Goal: Information Seeking & Learning: Find specific fact

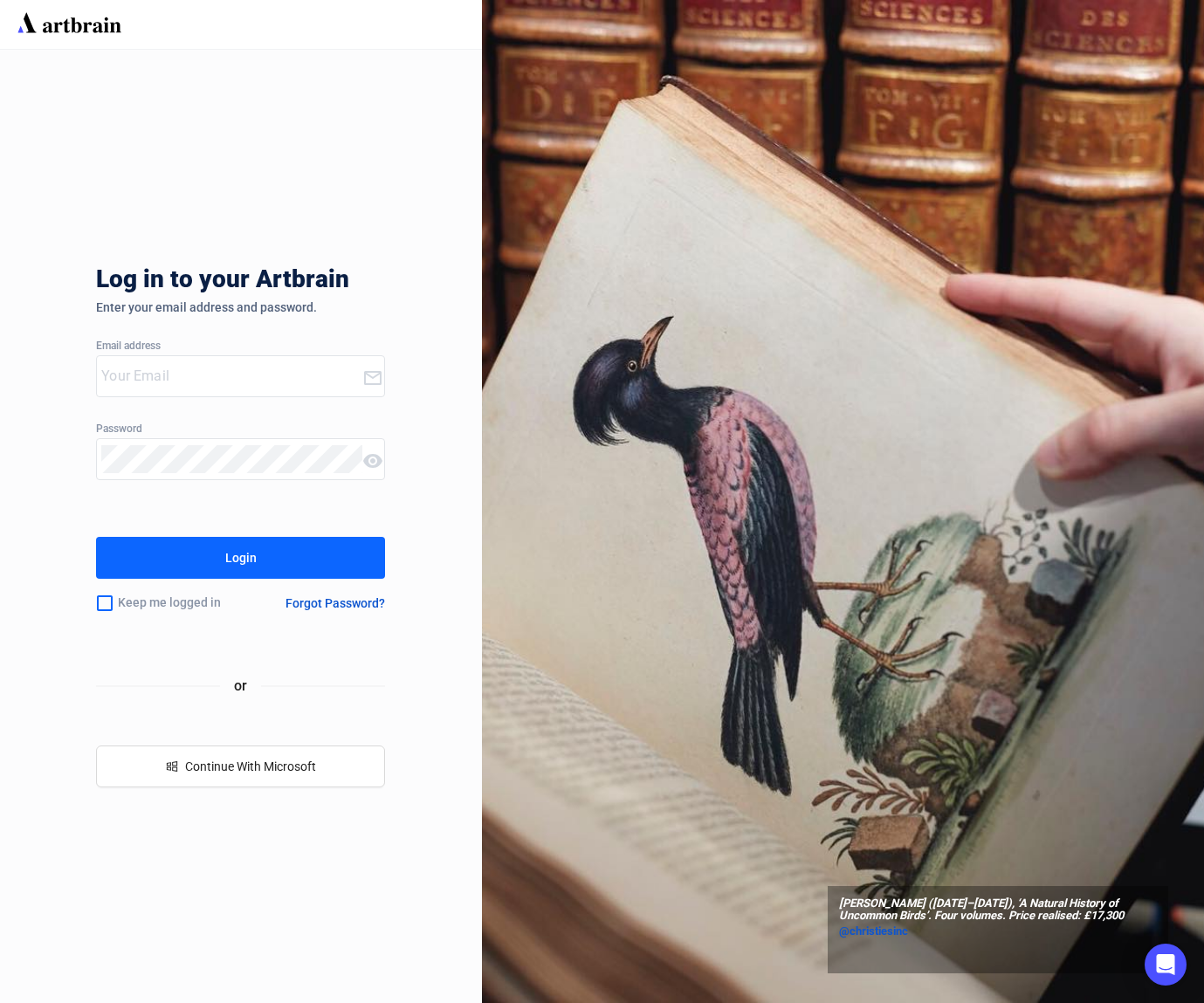
type input "[PERSON_NAME][EMAIL_ADDRESS][DOMAIN_NAME]"
click at [258, 555] on button "Login" at bounding box center [240, 558] width 289 height 42
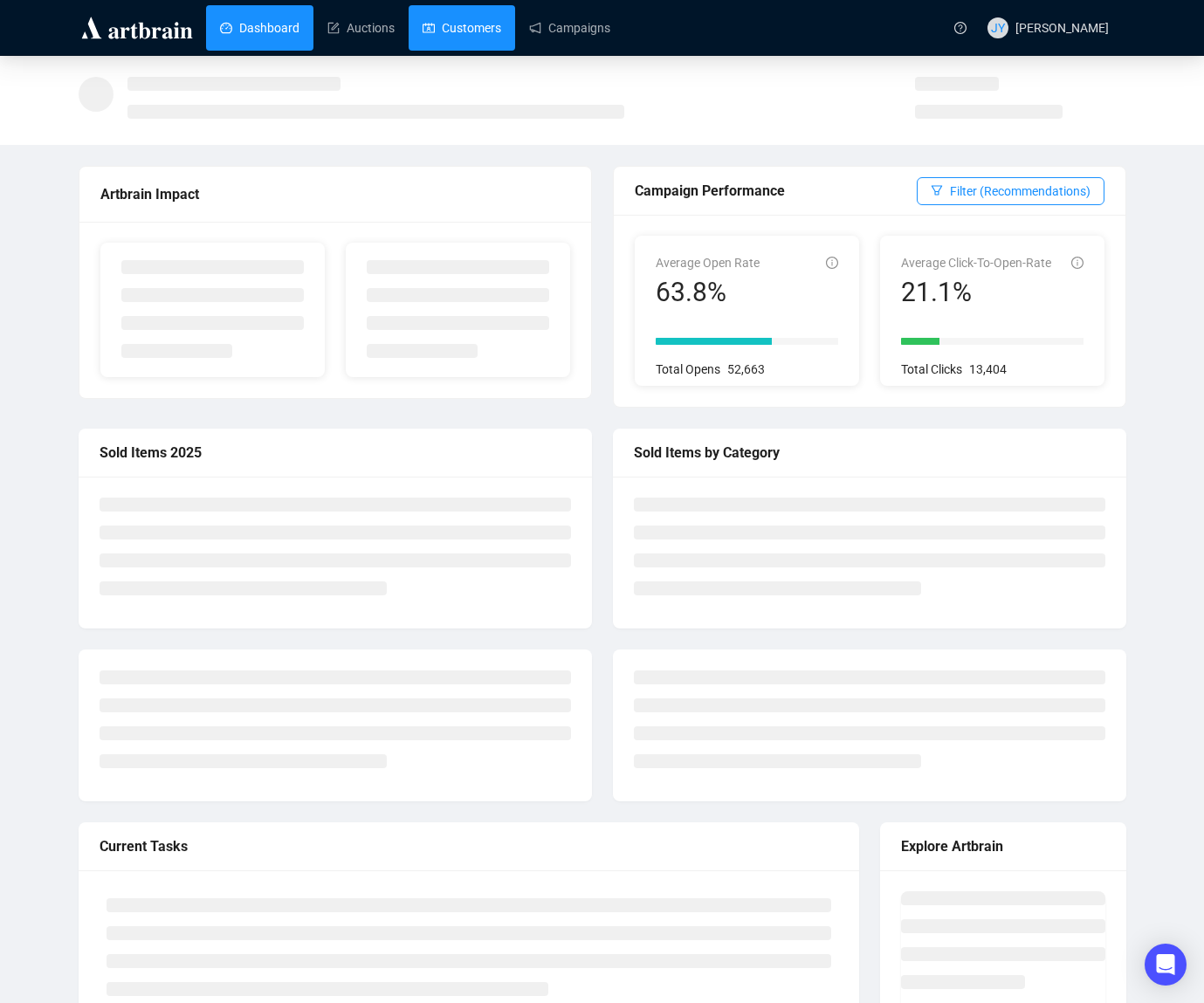
click at [489, 30] on link "Customers" at bounding box center [461, 28] width 79 height 46
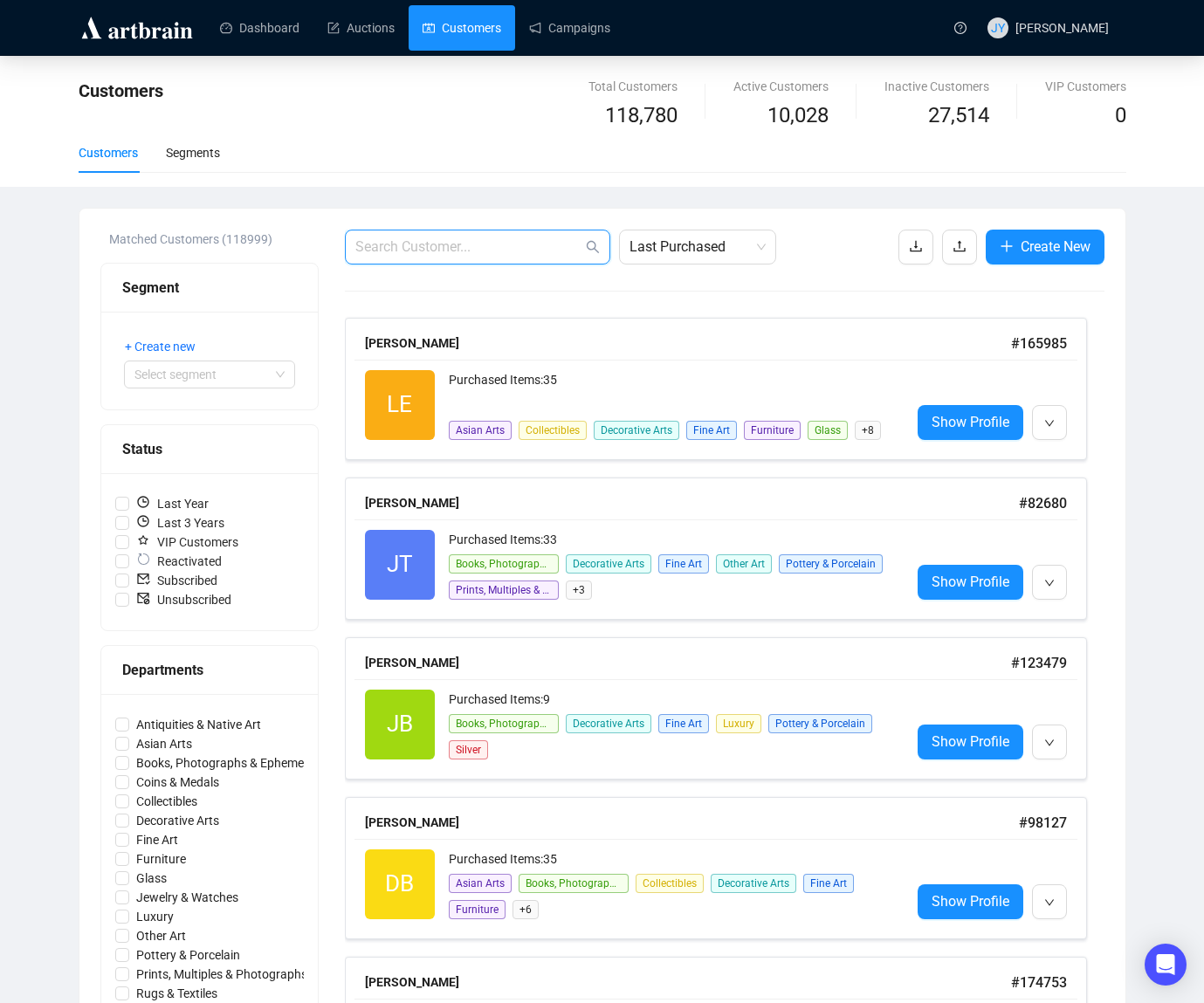
click at [476, 251] on input "text" at bounding box center [469, 246] width 227 height 21
paste input "[EMAIL_ADDRESS][DOMAIN_NAME]"
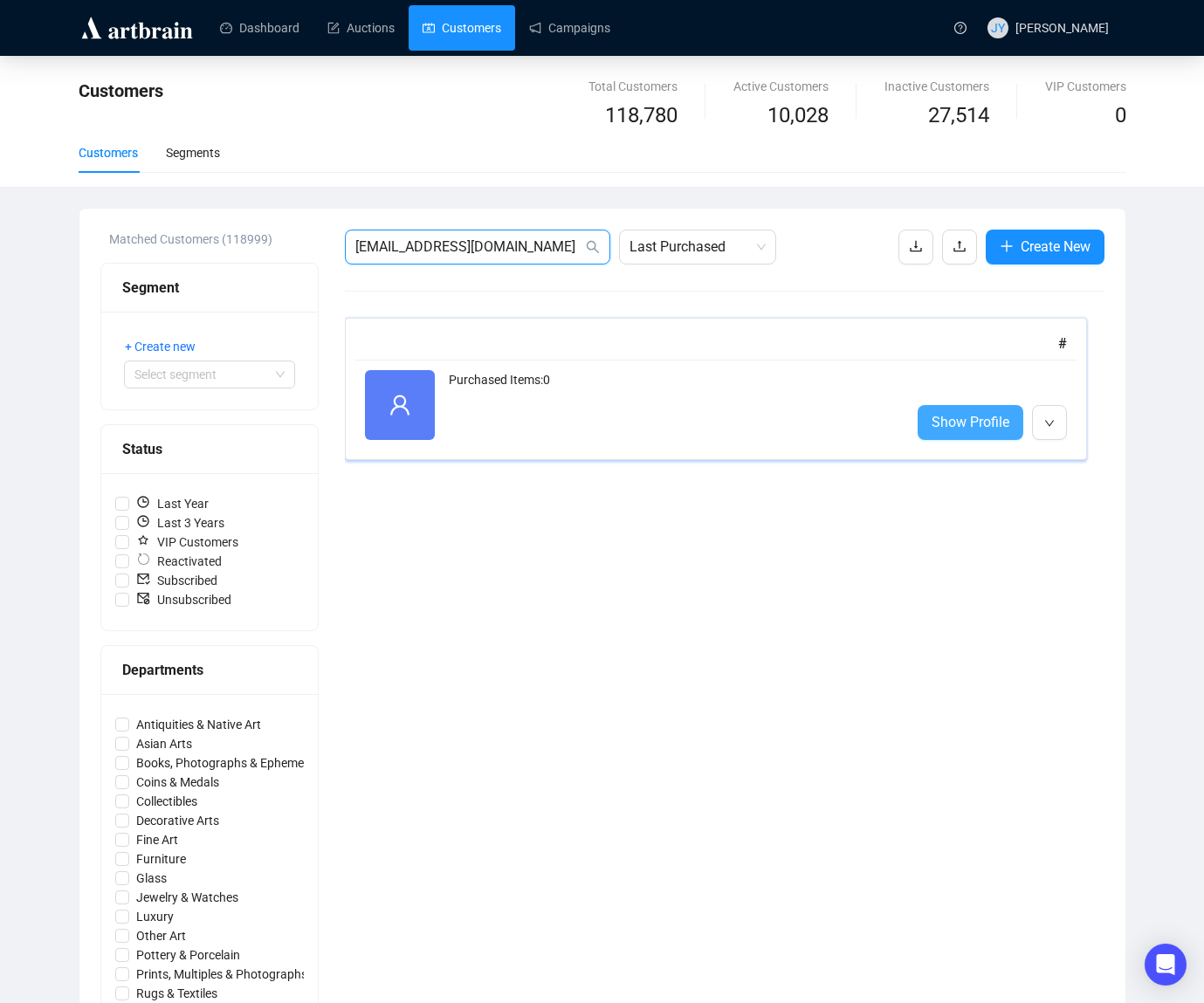
type input "[EMAIL_ADDRESS][DOMAIN_NAME]"
click at [982, 419] on span "Show Profile" at bounding box center [971, 423] width 78 height 22
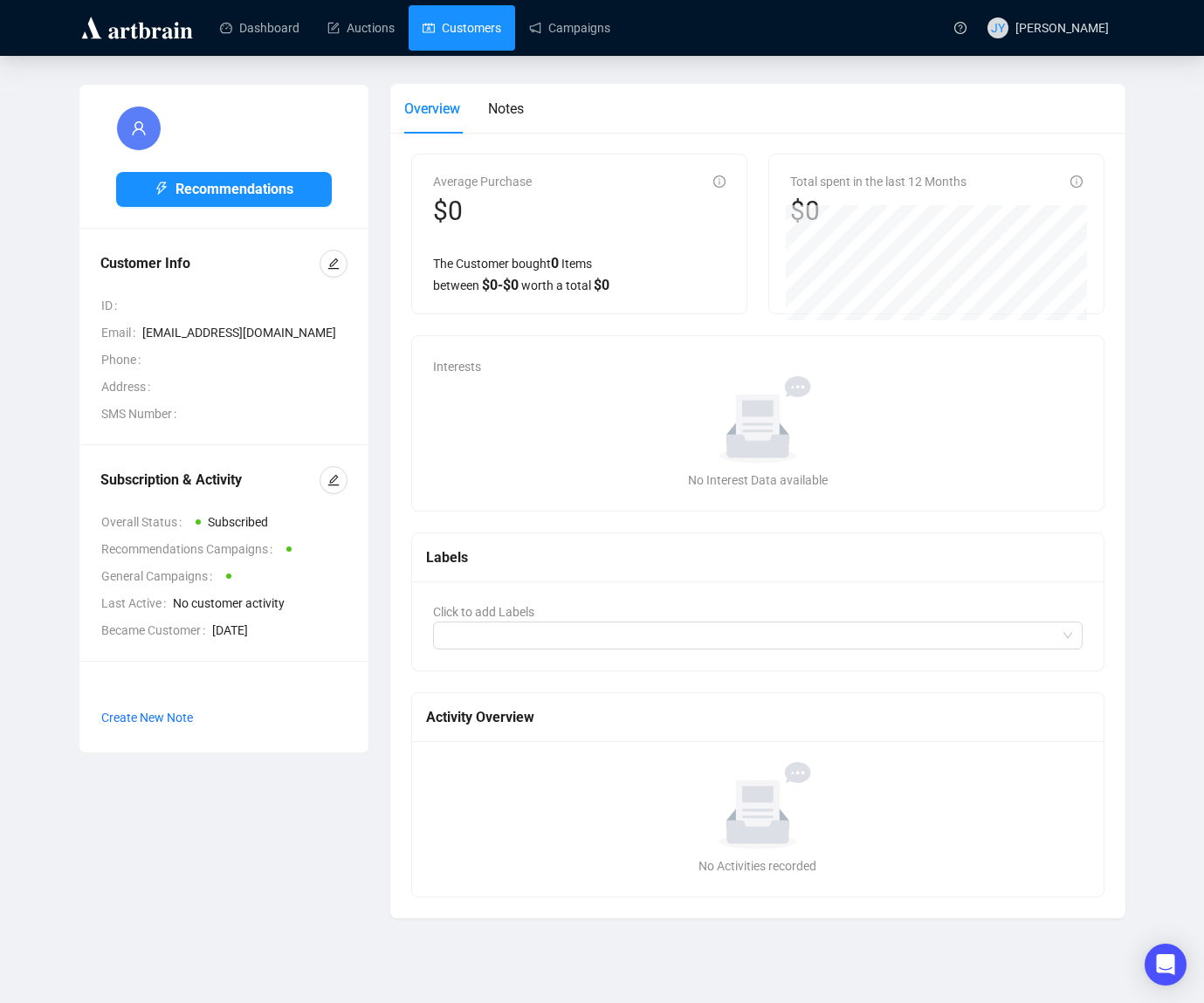
click at [484, 29] on link "Customers" at bounding box center [461, 28] width 79 height 46
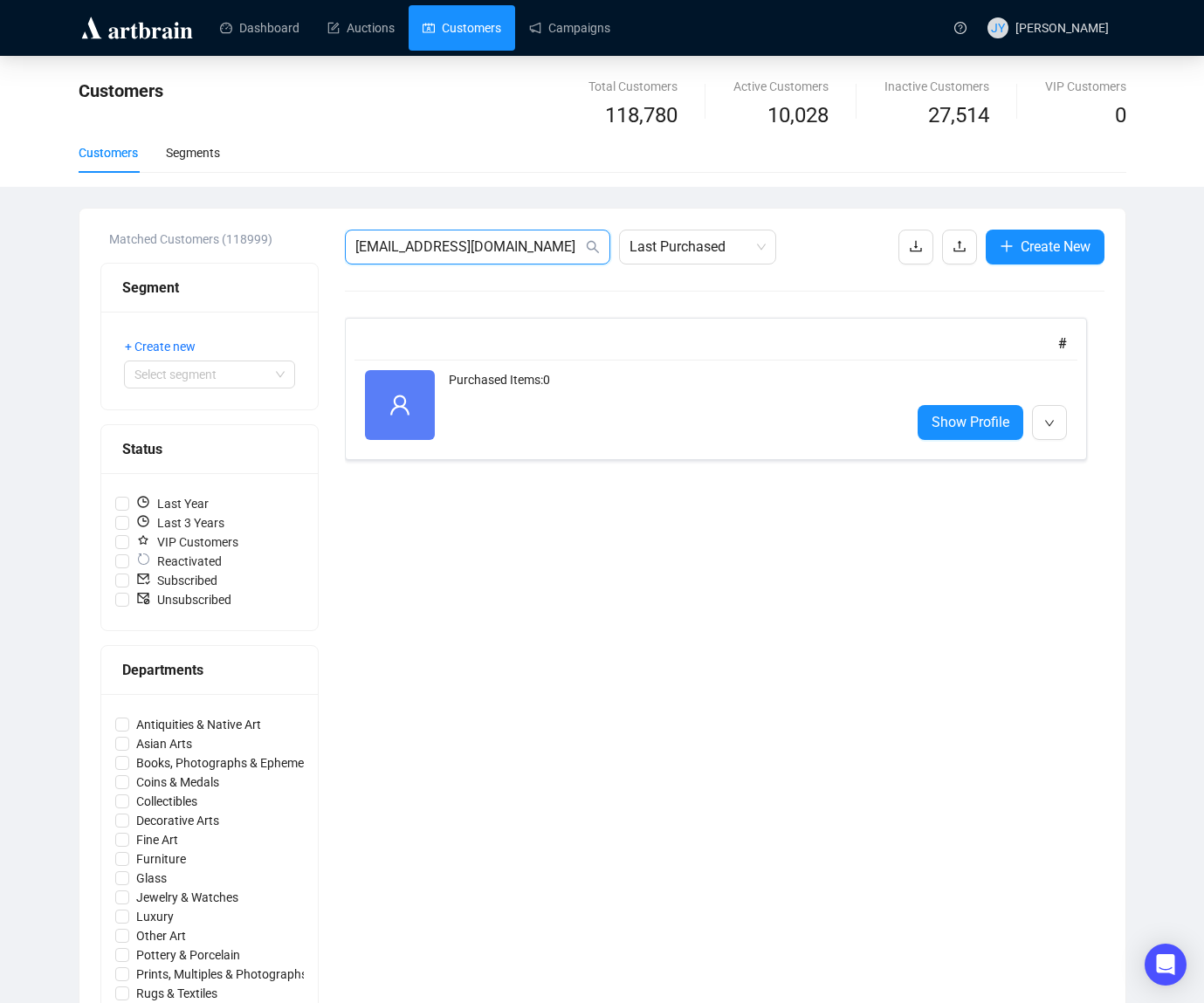
drag, startPoint x: 543, startPoint y: 251, endPoint x: 297, endPoint y: 233, distance: 246.7
click at [297, 233] on div "Matched Customers (118999) Segment + Create new Select segment Status Last Year…" at bounding box center [602, 819] width 1004 height 1179
paste input "sibonisosiduli84"
type input "[EMAIL_ADDRESS][DOMAIN_NAME]"
click at [968, 422] on span "Show Profile" at bounding box center [971, 423] width 78 height 22
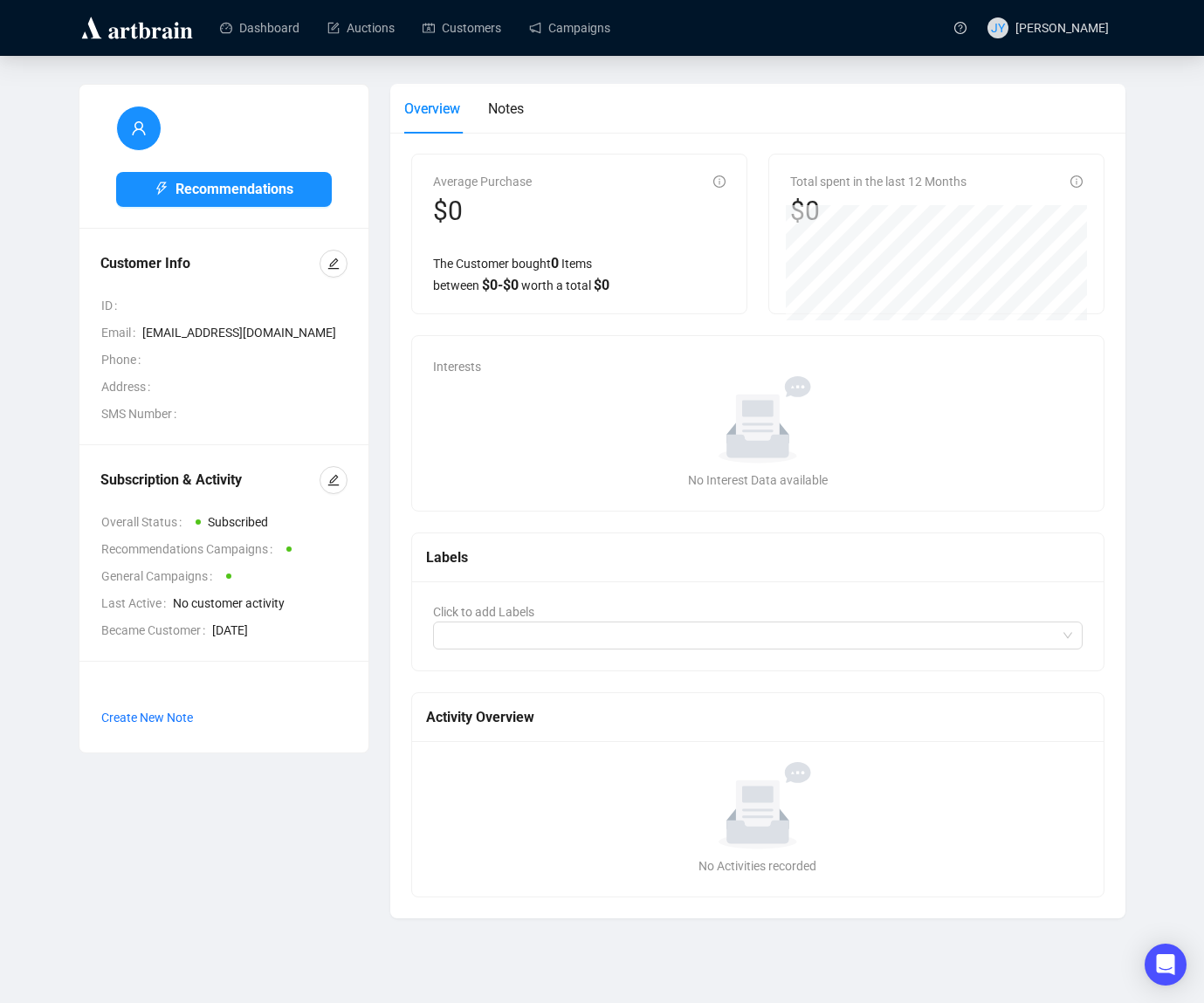
drag, startPoint x: 217, startPoint y: 630, endPoint x: 334, endPoint y: 631, distance: 117.0
click at [334, 631] on span "[DATE]" at bounding box center [280, 630] width 136 height 19
click at [458, 33] on link "Customers" at bounding box center [461, 28] width 79 height 46
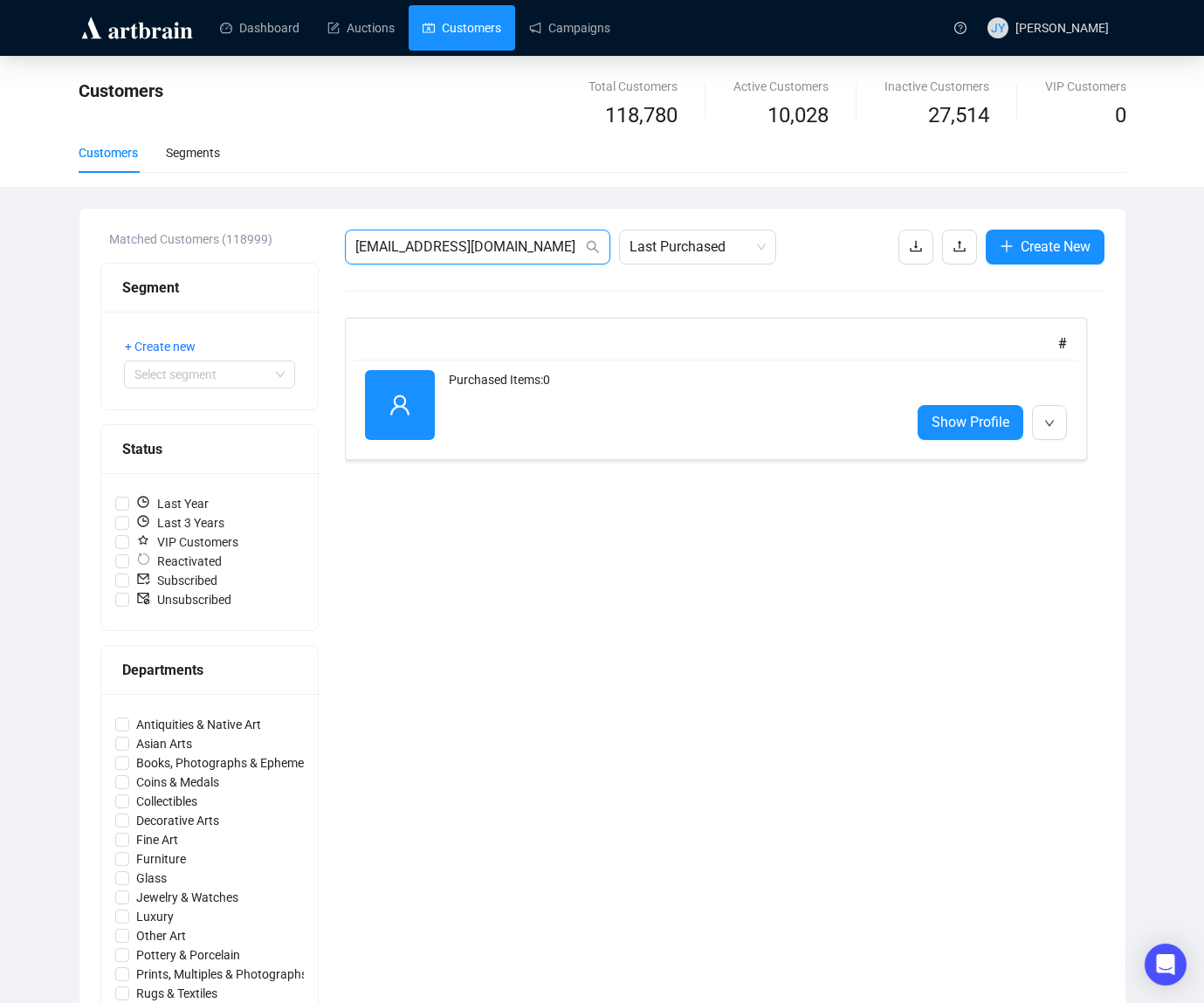
drag, startPoint x: 540, startPoint y: 246, endPoint x: 261, endPoint y: 218, distance: 280.4
click at [261, 218] on div "Matched Customers (118999) Segment + Create new Select segment Status Last Year…" at bounding box center [602, 819] width 1046 height 1221
paste input "trantam05062016"
type input "[EMAIL_ADDRESS][DOMAIN_NAME]"
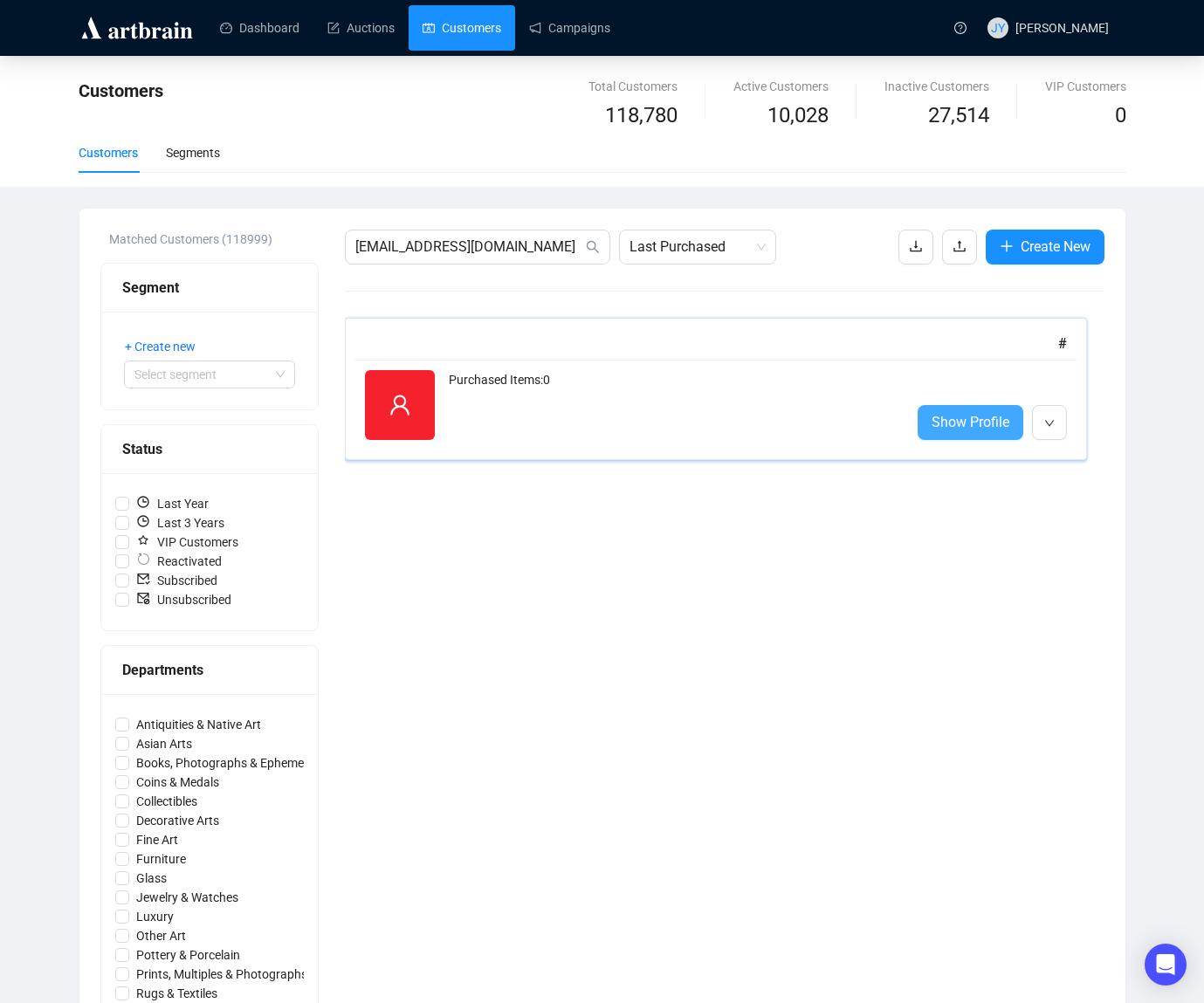
click at [987, 426] on span "Show Profile" at bounding box center [971, 423] width 78 height 22
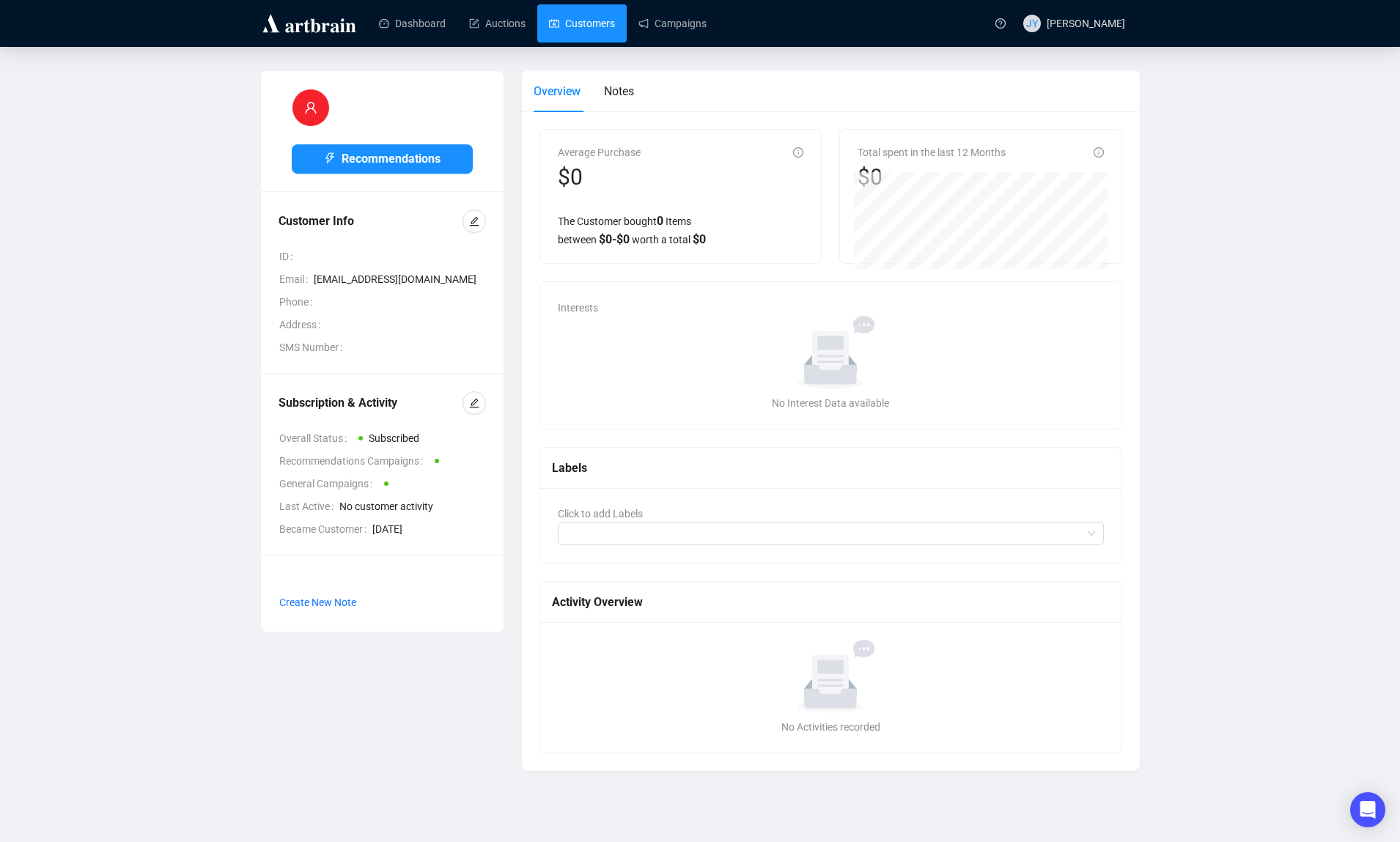
click at [568, 22] on link "Customers" at bounding box center [582, 23] width 66 height 39
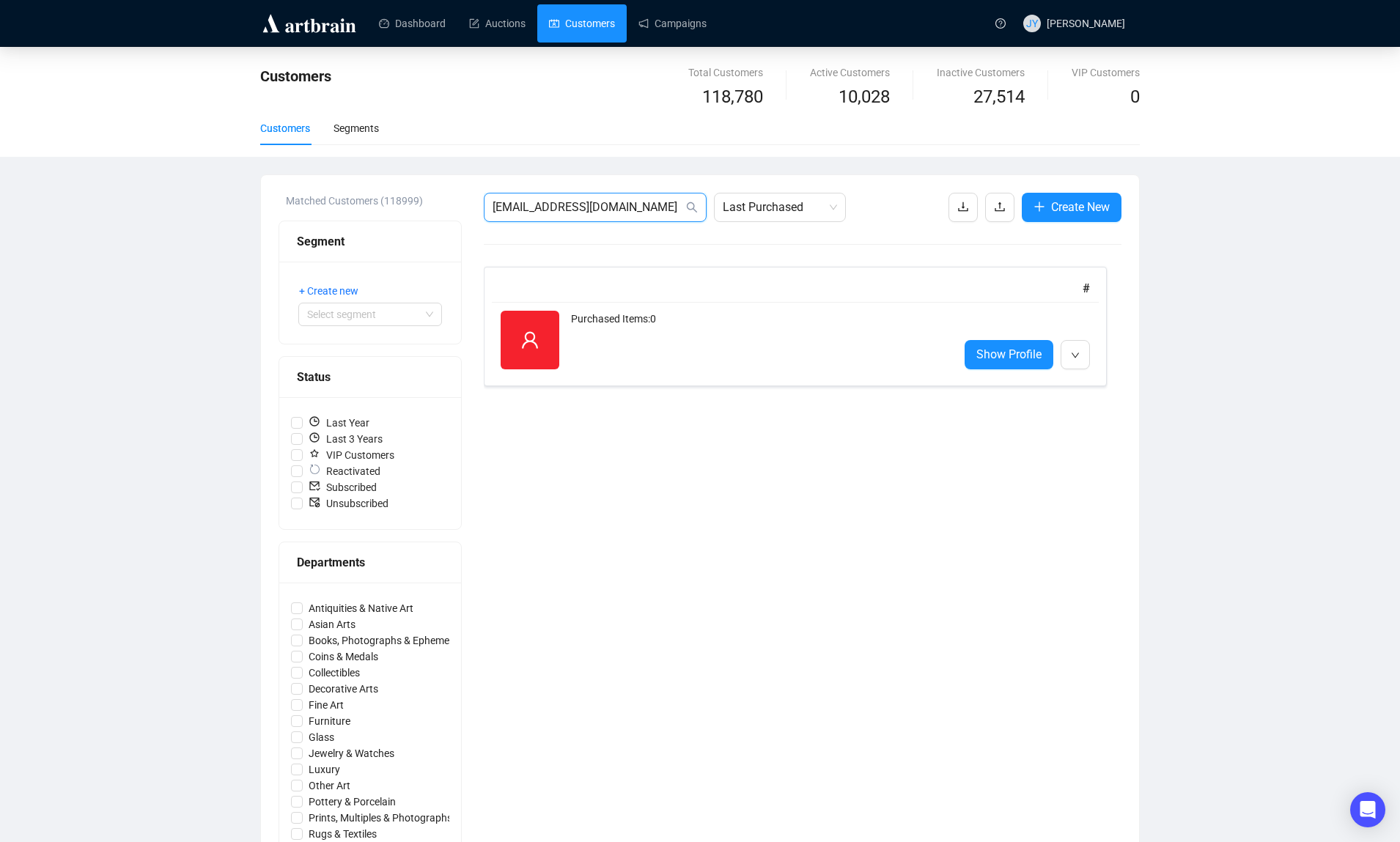
drag, startPoint x: 649, startPoint y: 204, endPoint x: 180, endPoint y: 167, distance: 470.5
click at [180, 167] on div "Customers Total Customers 118,780 Active Customers 10,028 Inactive Customers 27…" at bounding box center [700, 624] width 1400 height 1154
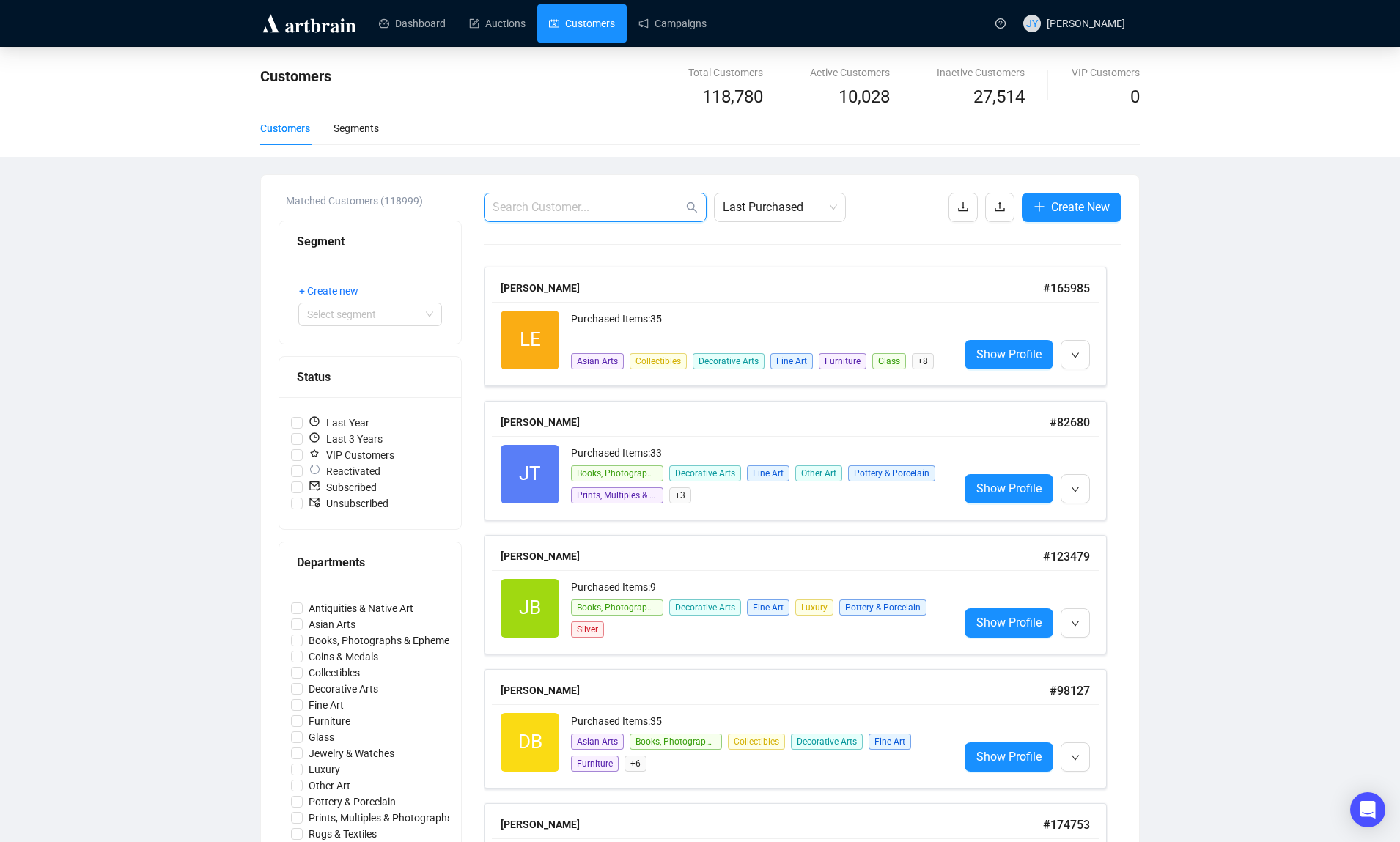
click at [600, 212] on input "text" at bounding box center [588, 207] width 191 height 18
paste input "[EMAIL_ADDRESS][DOMAIN_NAME]"
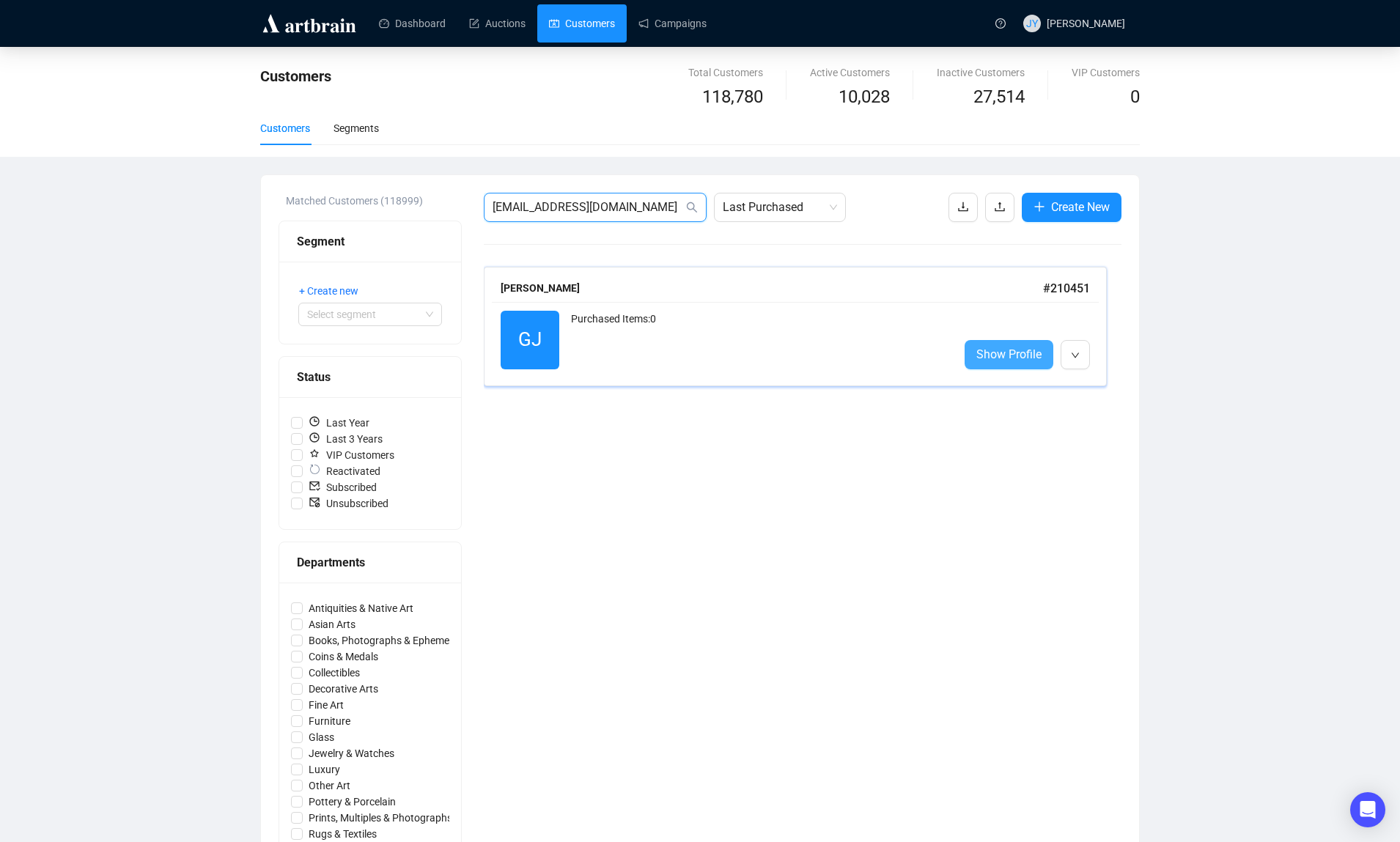
type input "[EMAIL_ADDRESS][DOMAIN_NAME]"
click at [1009, 352] on span "Show Profile" at bounding box center [1009, 355] width 65 height 18
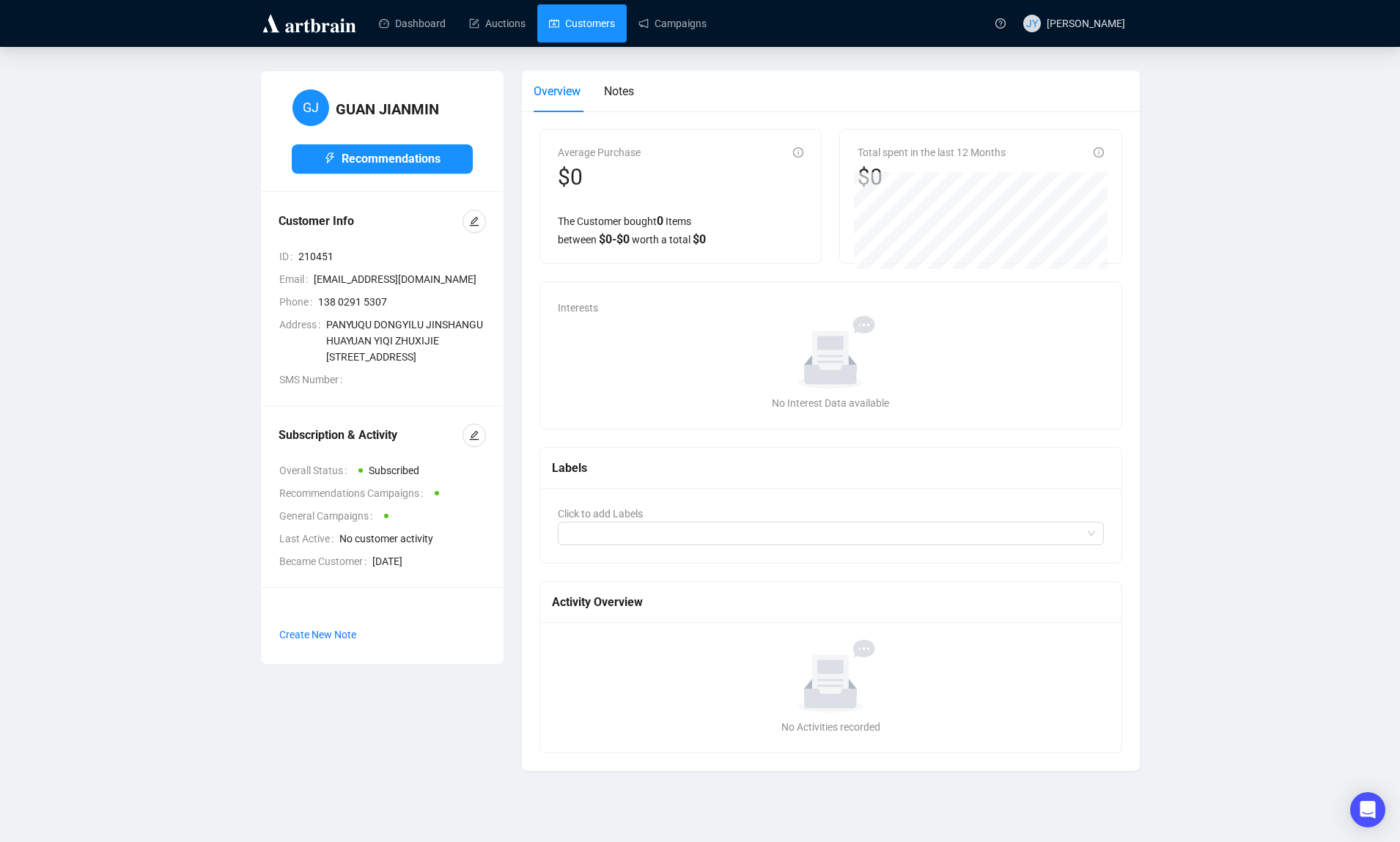
click at [588, 28] on link "Customers" at bounding box center [582, 23] width 66 height 39
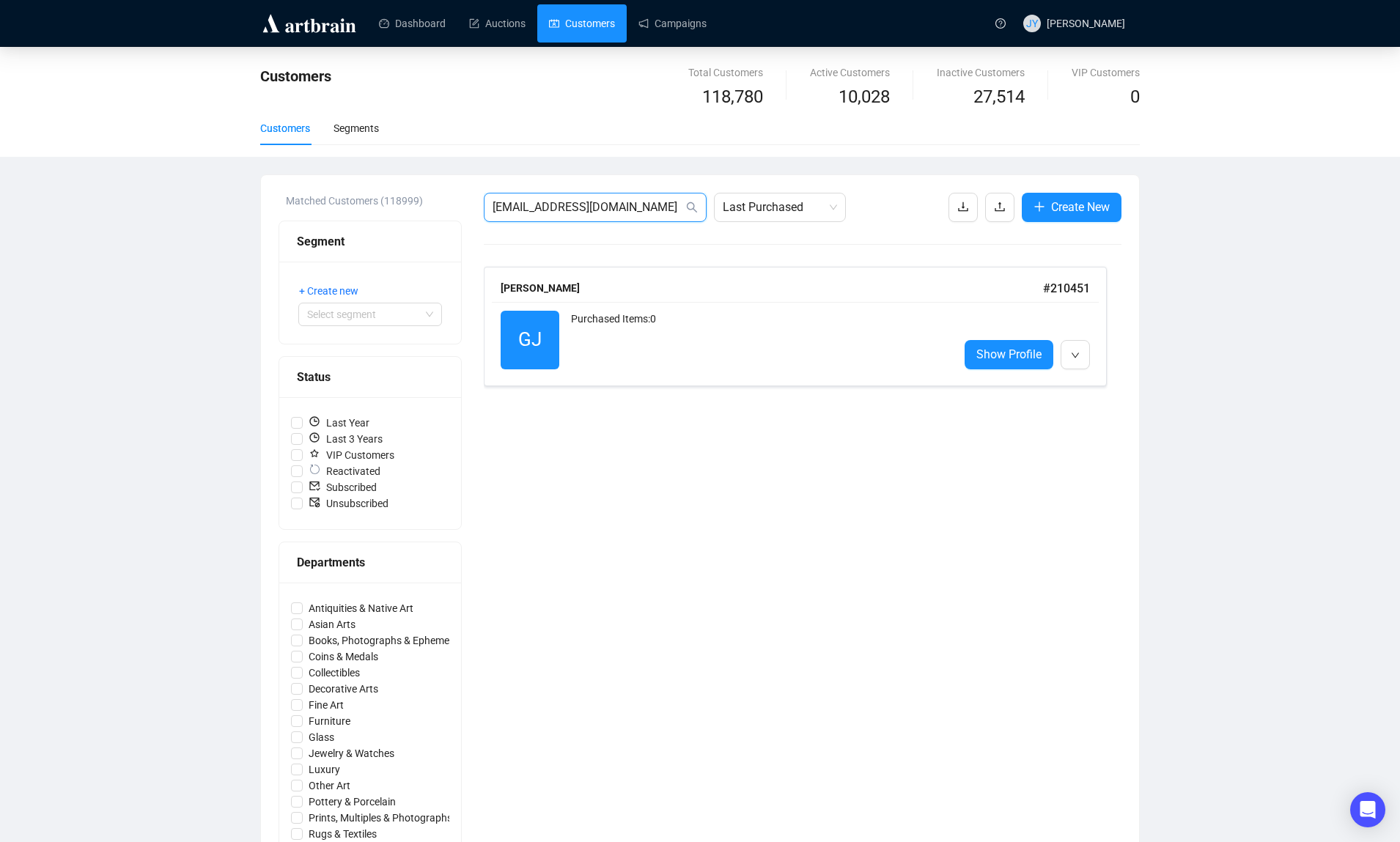
drag, startPoint x: 654, startPoint y: 207, endPoint x: 432, endPoint y: 197, distance: 222.2
click at [432, 197] on div "Matched Customers (118999) Segment + Create new Select segment Status Last Year…" at bounding box center [700, 687] width 843 height 990
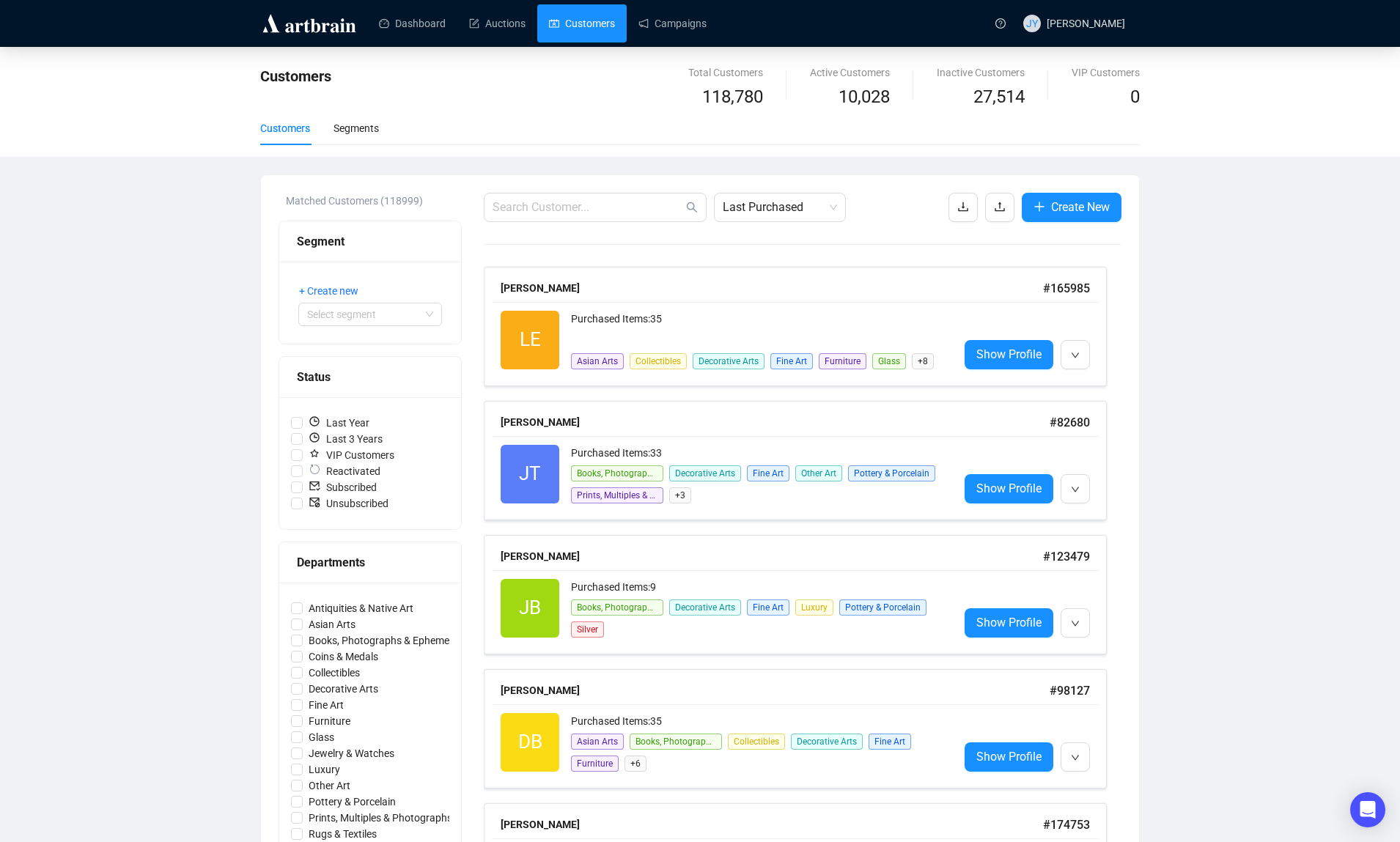
click at [1010, 399] on div "Customers Total Customers 118,780 Active Customers 10,028 Inactive Customers 27…" at bounding box center [700, 855] width 1400 height 1618
click at [604, 205] on input "text" at bounding box center [588, 207] width 191 height 18
paste input "[EMAIL_ADDRESS][DOMAIN_NAME]"
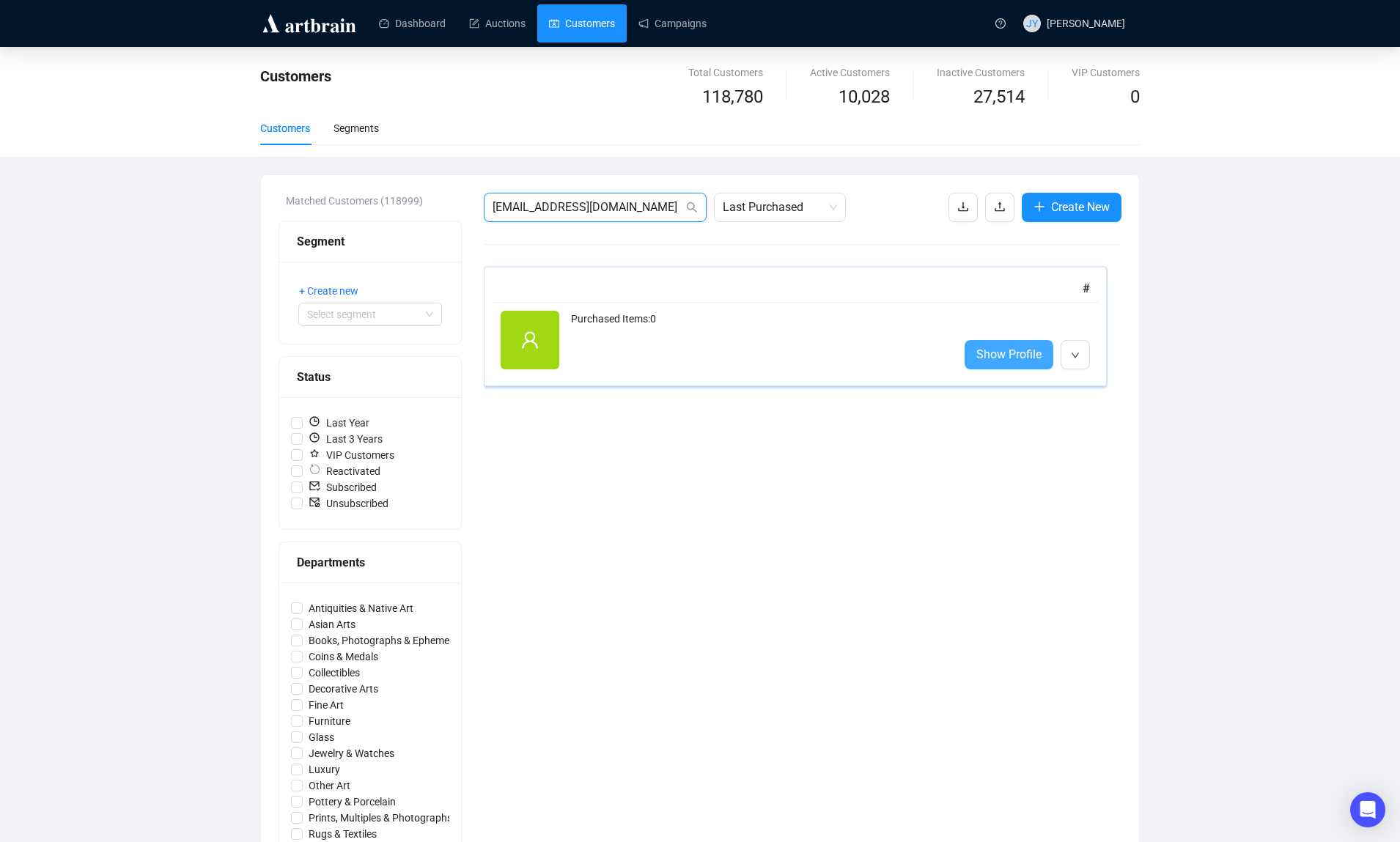
type input "[EMAIL_ADDRESS][DOMAIN_NAME]"
click at [1010, 358] on span "Show Profile" at bounding box center [1009, 355] width 65 height 18
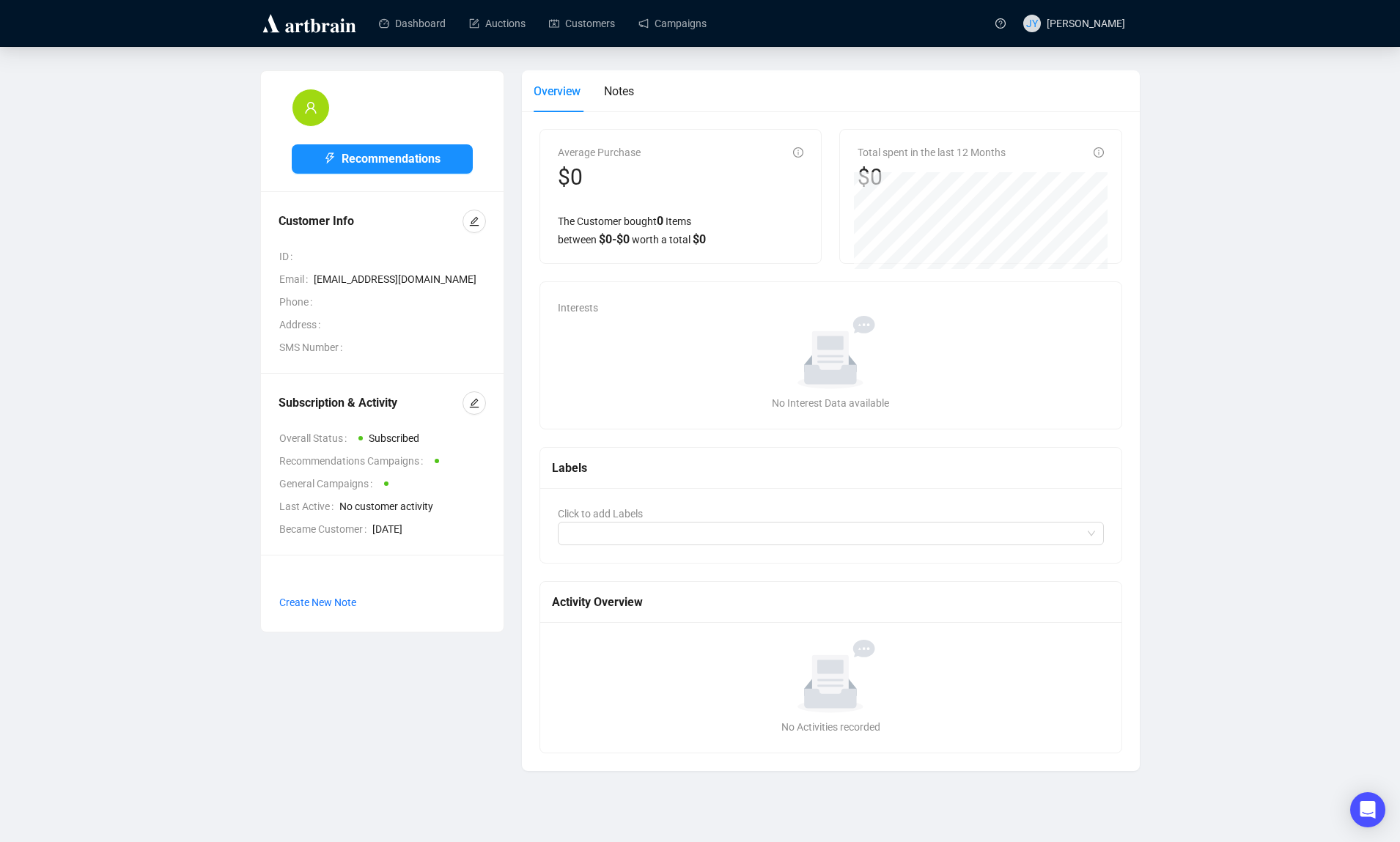
drag, startPoint x: 377, startPoint y: 531, endPoint x: 462, endPoint y: 532, distance: 85.0
click at [462, 532] on span "[DATE]" at bounding box center [429, 529] width 114 height 16
click at [428, 510] on span "No customer activity" at bounding box center [413, 506] width 146 height 16
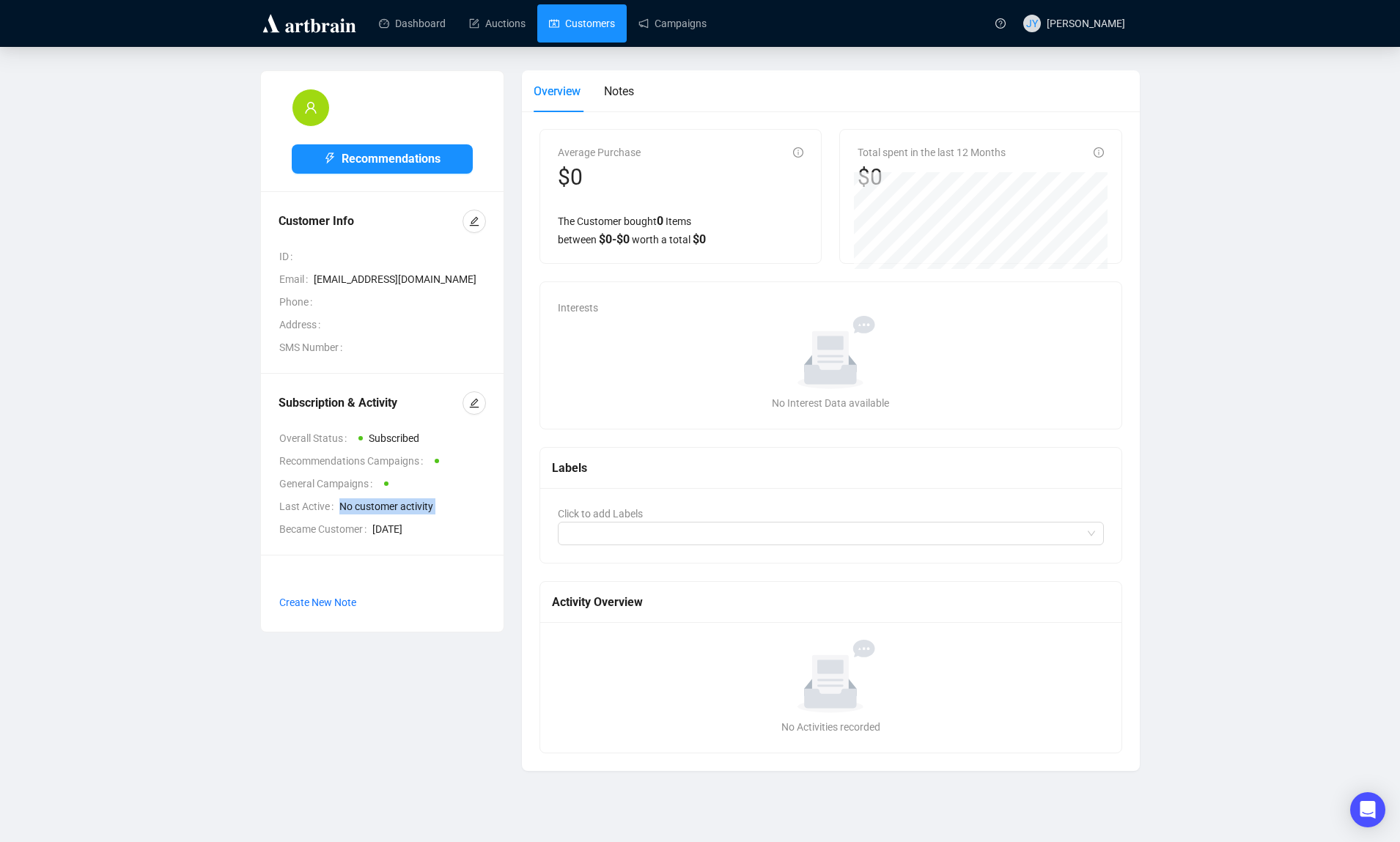
drag, startPoint x: 580, startPoint y: 23, endPoint x: 579, endPoint y: 33, distance: 10.0
click at [579, 23] on link "Customers" at bounding box center [582, 23] width 66 height 39
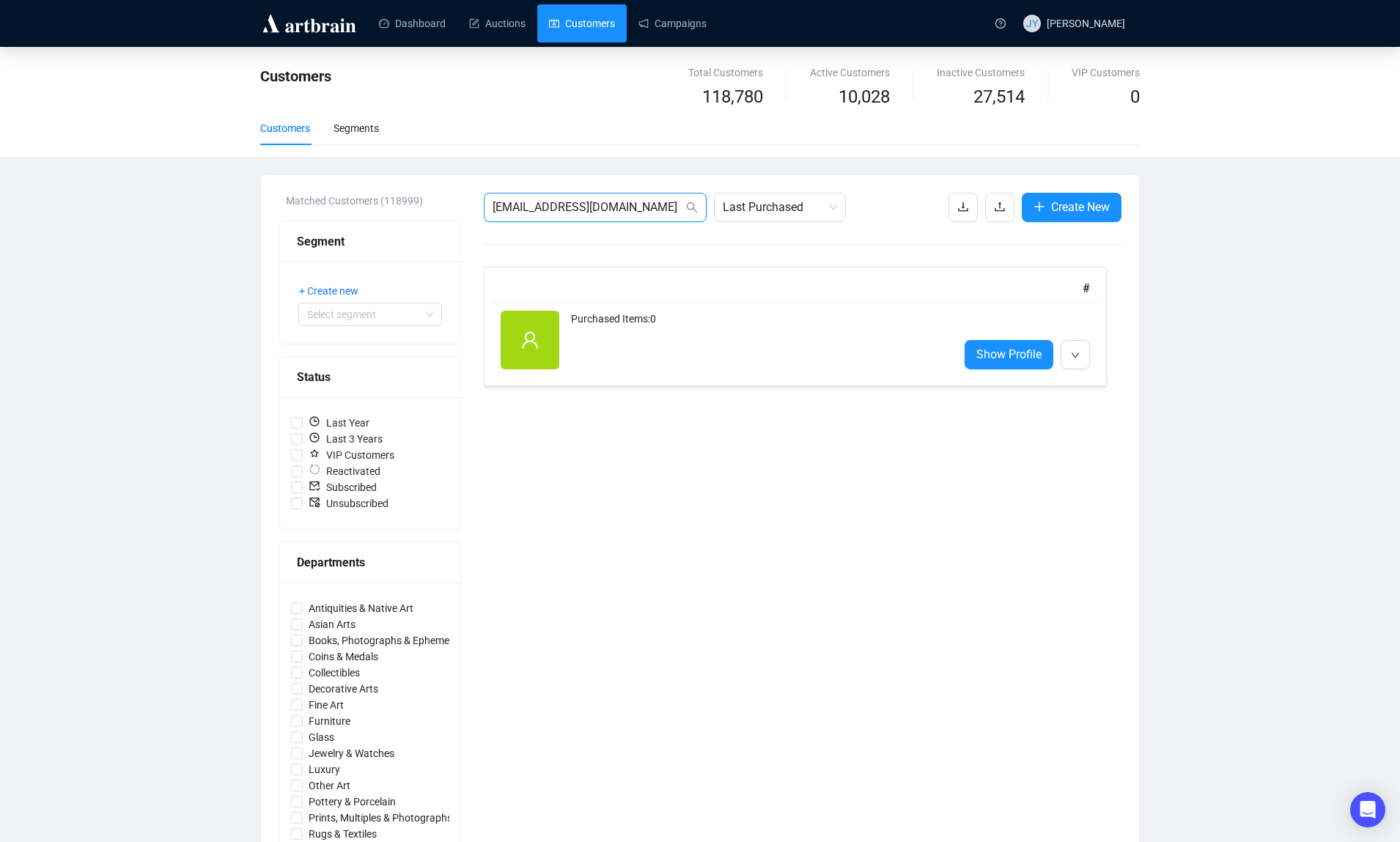
drag, startPoint x: 590, startPoint y: 209, endPoint x: 511, endPoint y: 204, distance: 79.2
click at [511, 204] on input "[EMAIL_ADDRESS][DOMAIN_NAME]" at bounding box center [588, 207] width 191 height 18
paste input "[PERSON_NAME][EMAIL_ADDRESS][DOMAIN_NAME]"
drag, startPoint x: 495, startPoint y: 204, endPoint x: 474, endPoint y: 210, distance: 21.8
click at [372, 190] on div "Matched Customers (118999) Segment + Create new Select segment Status Last Year…" at bounding box center [700, 687] width 878 height 1025
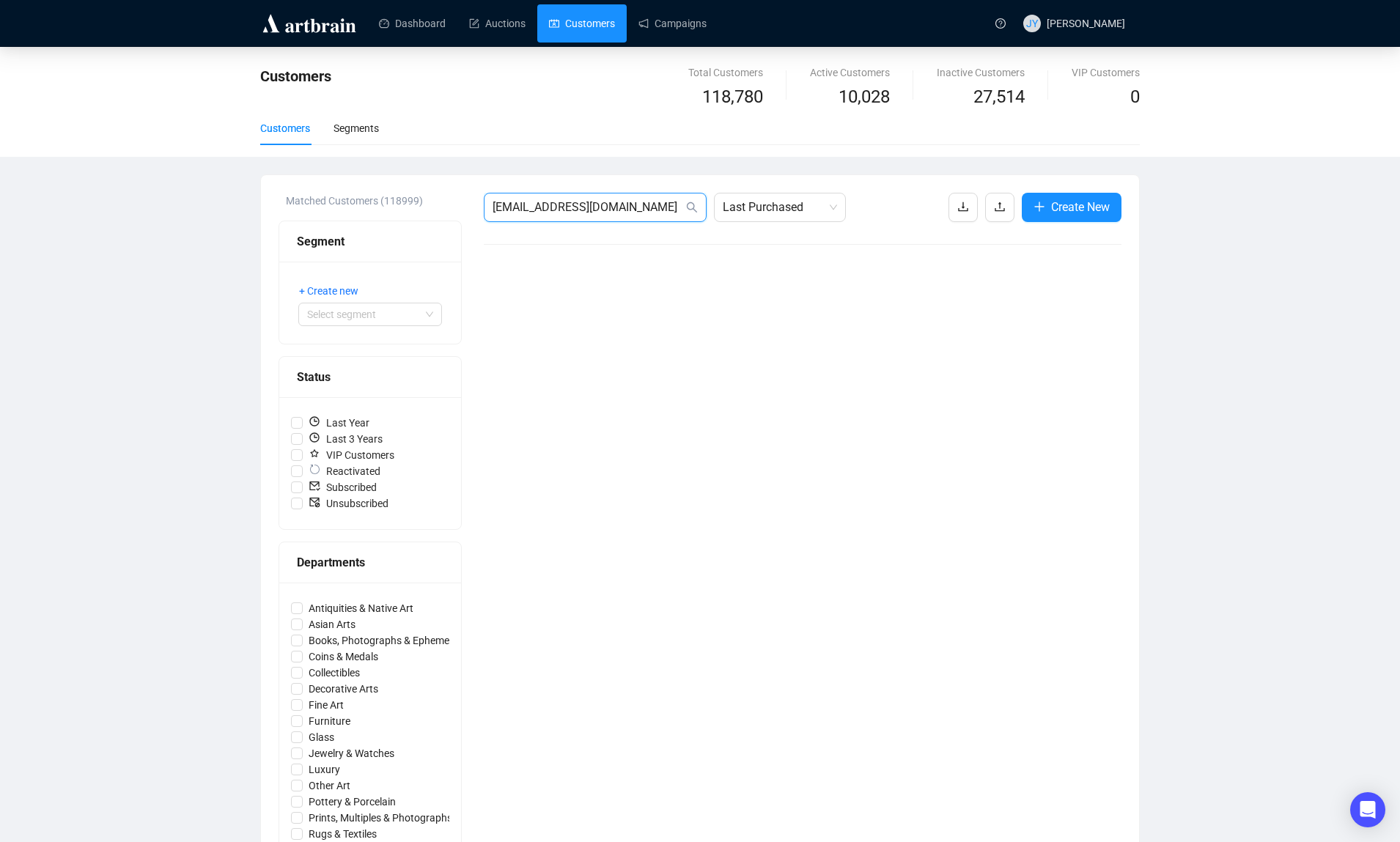
click at [496, 211] on input "[EMAIL_ADDRESS][DOMAIN_NAME]" at bounding box center [588, 207] width 191 height 18
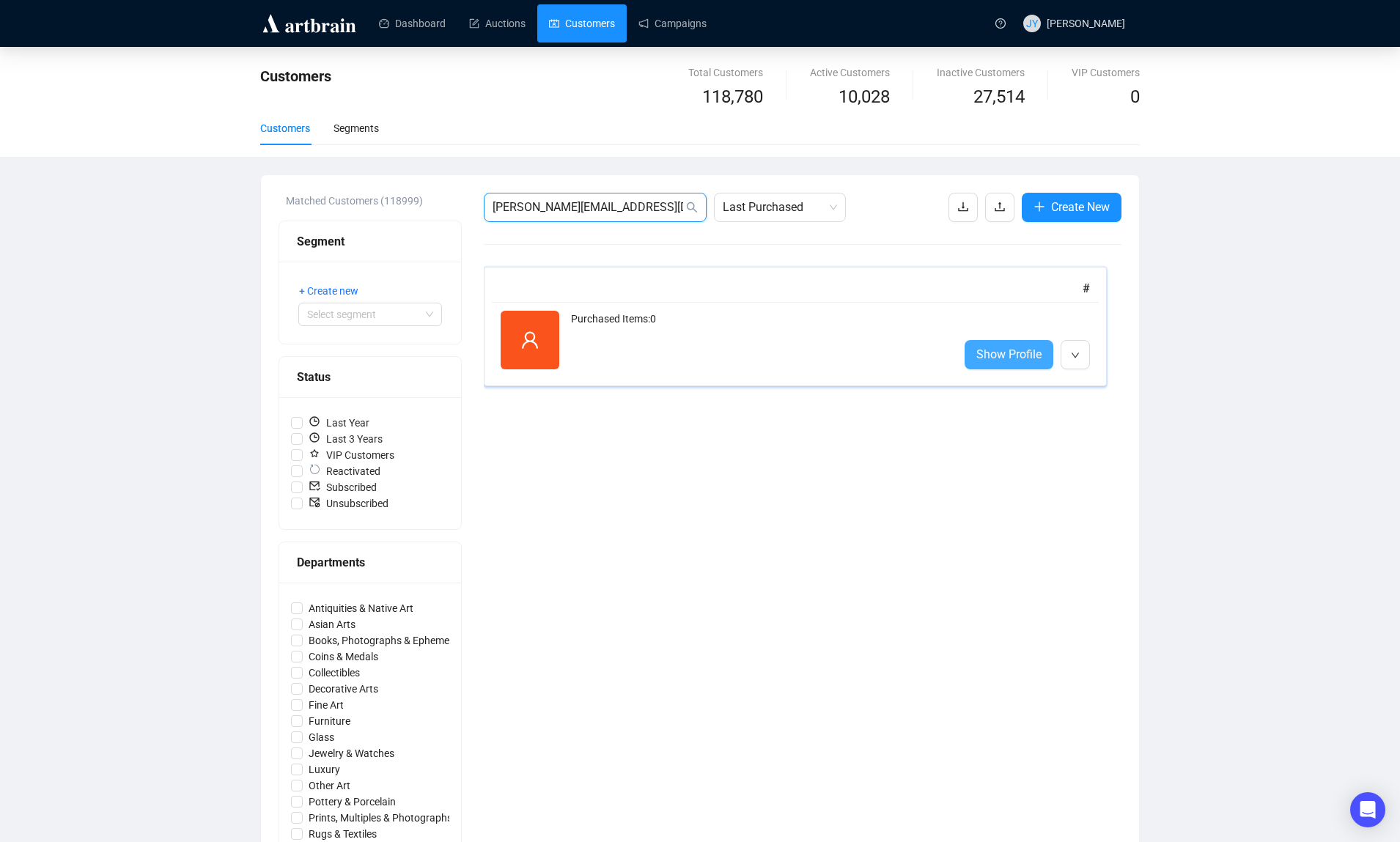
type input "[PERSON_NAME][EMAIL_ADDRESS][DOMAIN_NAME]"
click at [1002, 357] on span "Show Profile" at bounding box center [1009, 355] width 65 height 18
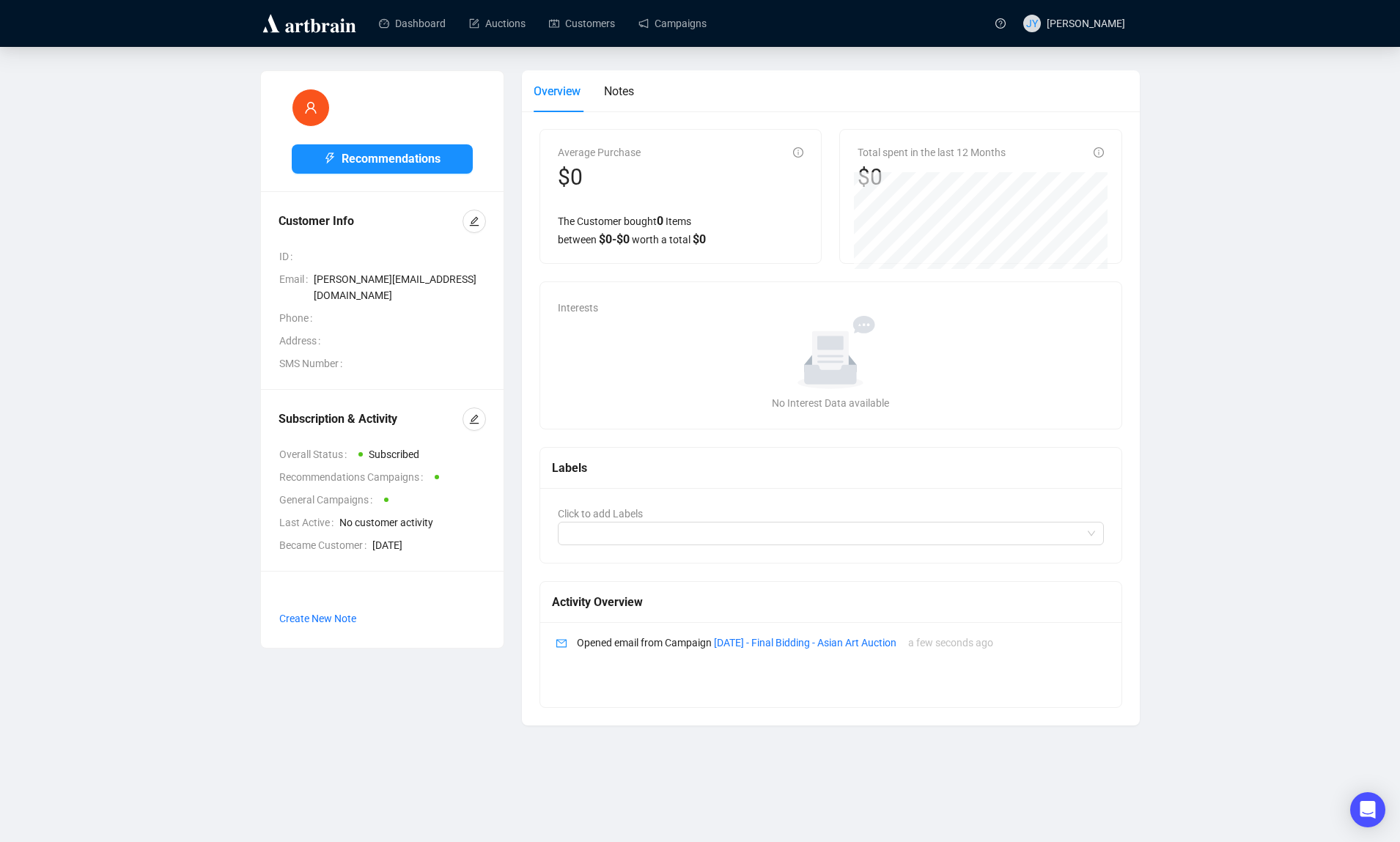
drag, startPoint x: 378, startPoint y: 547, endPoint x: 459, endPoint y: 547, distance: 81.0
click at [465, 547] on span "[DATE]" at bounding box center [429, 545] width 114 height 16
click at [423, 523] on span "No customer activity" at bounding box center [413, 522] width 146 height 16
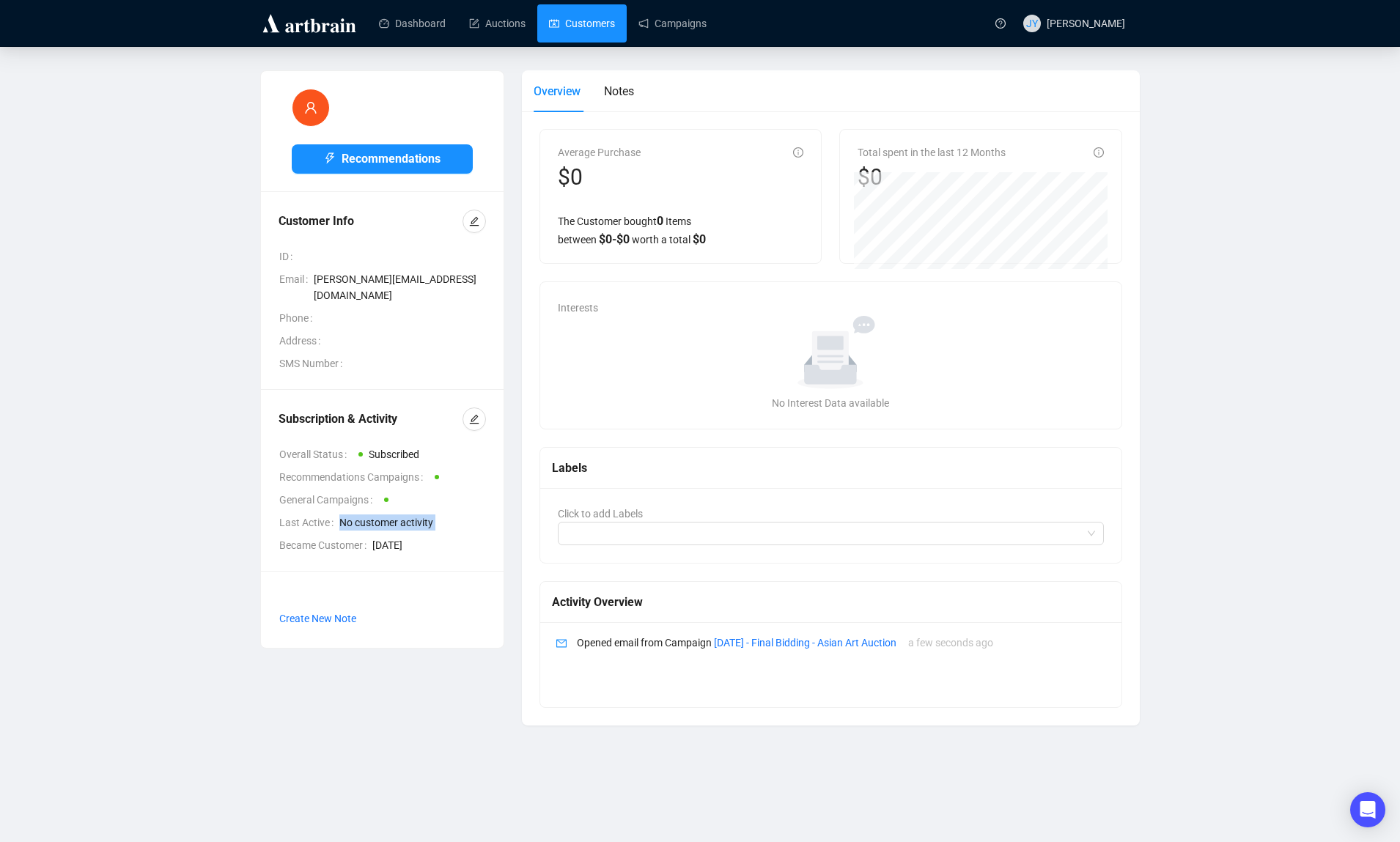
click at [582, 24] on link "Customers" at bounding box center [582, 23] width 66 height 39
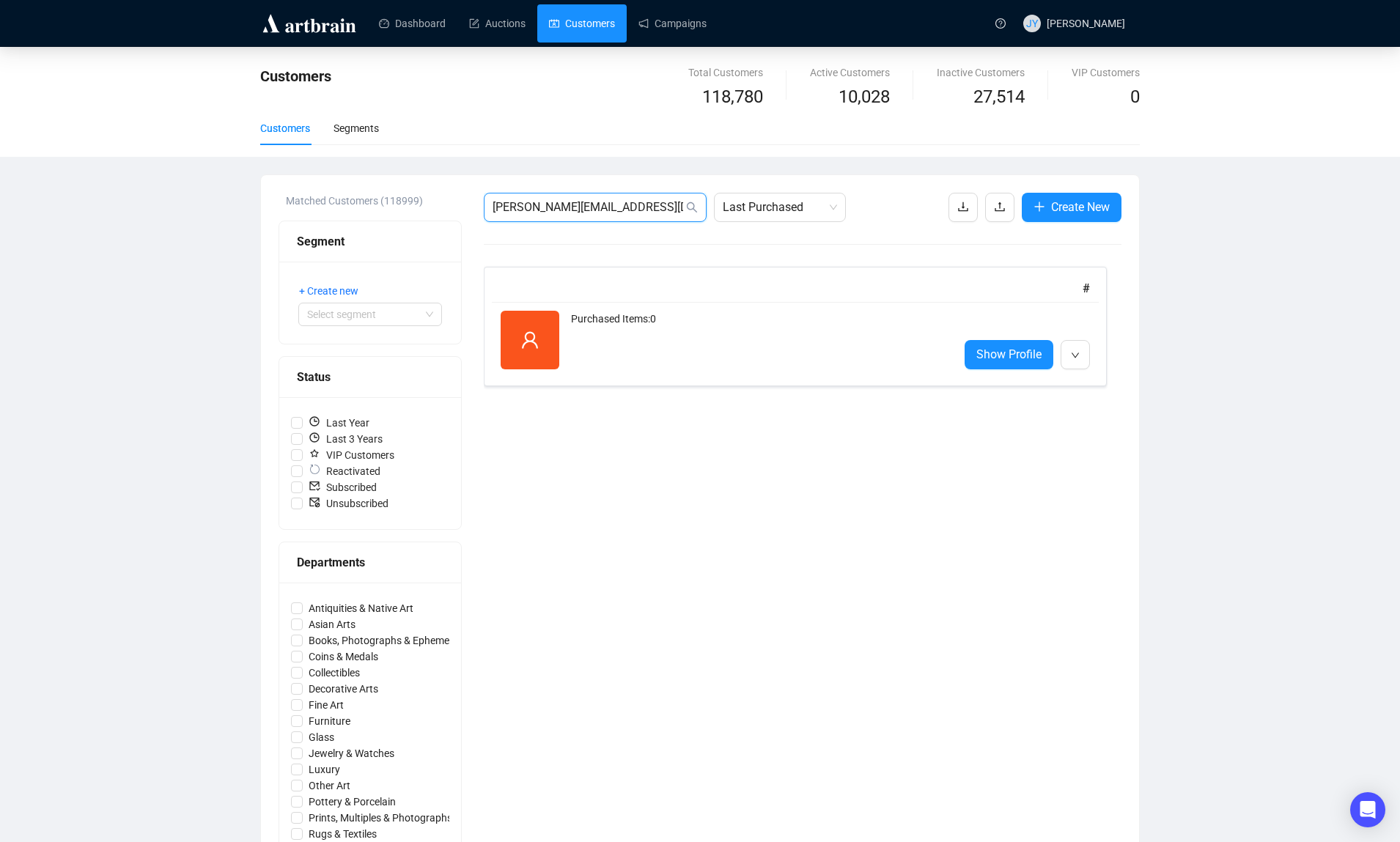
click at [608, 208] on input "[PERSON_NAME][EMAIL_ADDRESS][DOMAIN_NAME]" at bounding box center [588, 207] width 191 height 18
paste input "[EMAIL_ADDRESS][DOMAIN_NAME]"
type input "[EMAIL_ADDRESS][DOMAIN_NAME]"
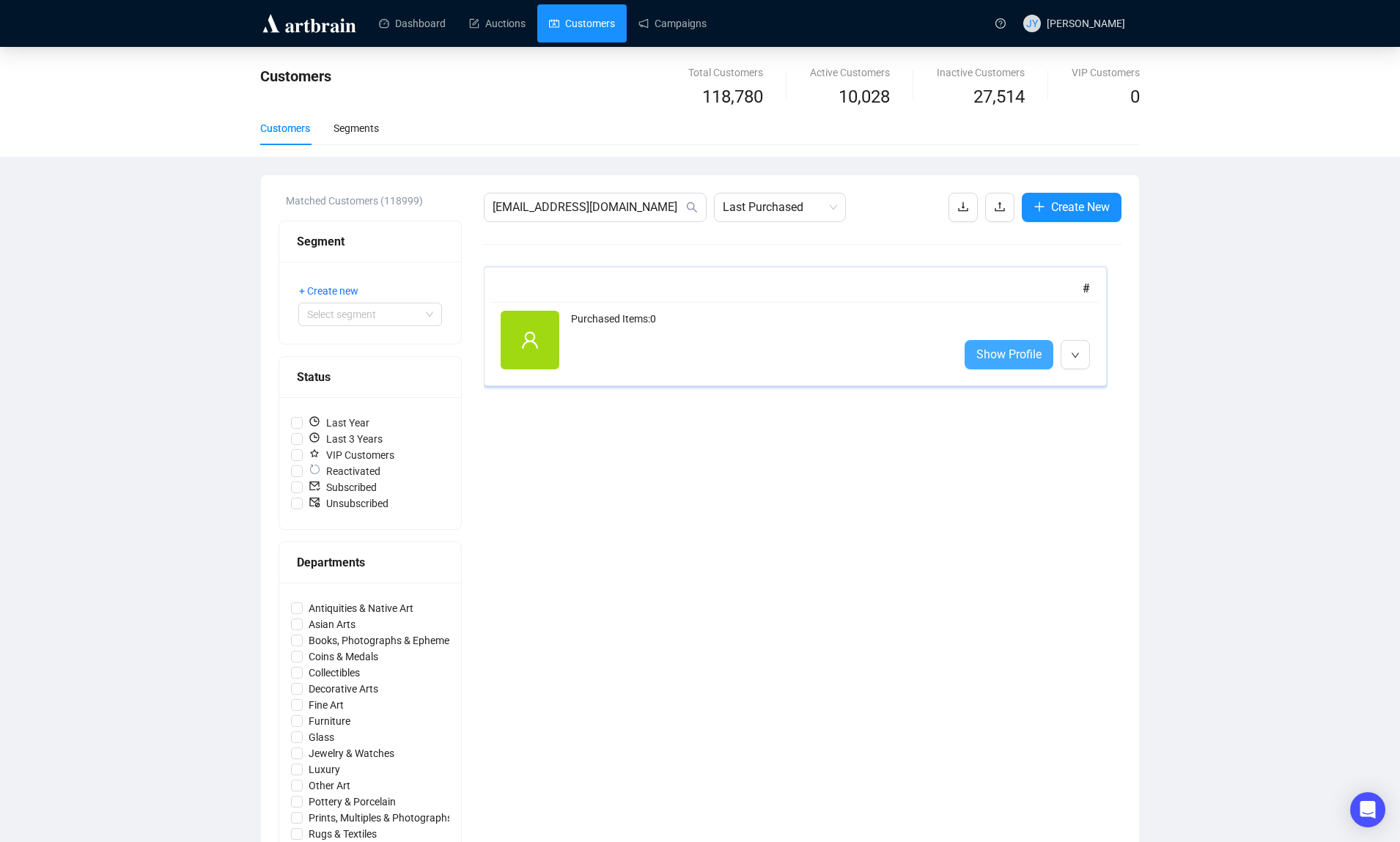
click at [992, 358] on span "Show Profile" at bounding box center [1009, 355] width 65 height 18
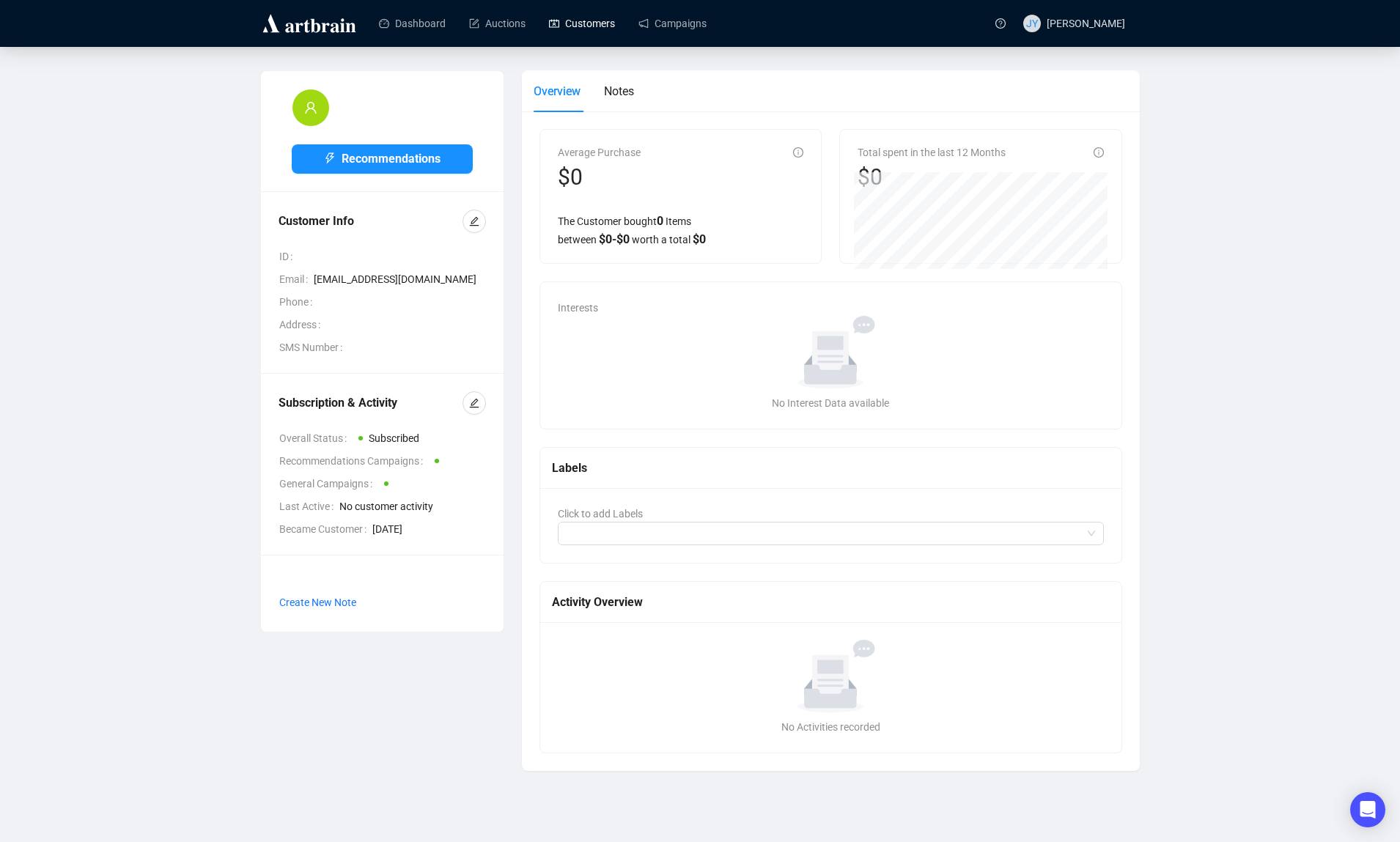
drag, startPoint x: 377, startPoint y: 531, endPoint x: 461, endPoint y: 534, distance: 84.1
click at [465, 535] on span "[DATE]" at bounding box center [429, 529] width 114 height 16
click at [582, 25] on link "Customers" at bounding box center [582, 23] width 66 height 39
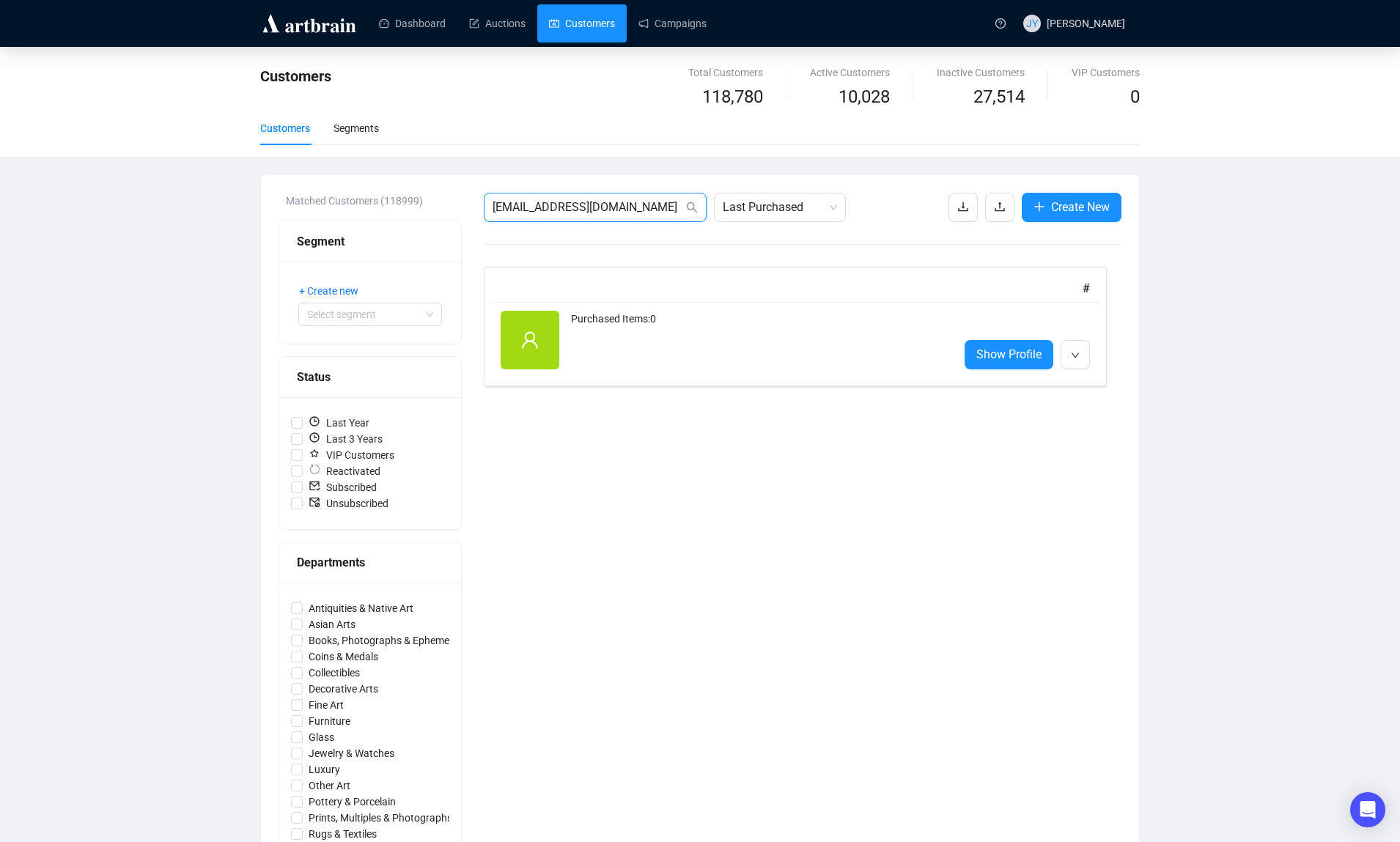
drag, startPoint x: 673, startPoint y: 208, endPoint x: 397, endPoint y: 210, distance: 276.0
click at [397, 210] on div "Matched Customers (118999) Segment + Create new Select segment Status Last Year…" at bounding box center [700, 687] width 843 height 990
paste input "[EMAIL_ADDRESS][DOMAIN_NAME]"
type input "[EMAIL_ADDRESS][DOMAIN_NAME]"
click at [997, 357] on span "Show Profile" at bounding box center [1009, 355] width 65 height 18
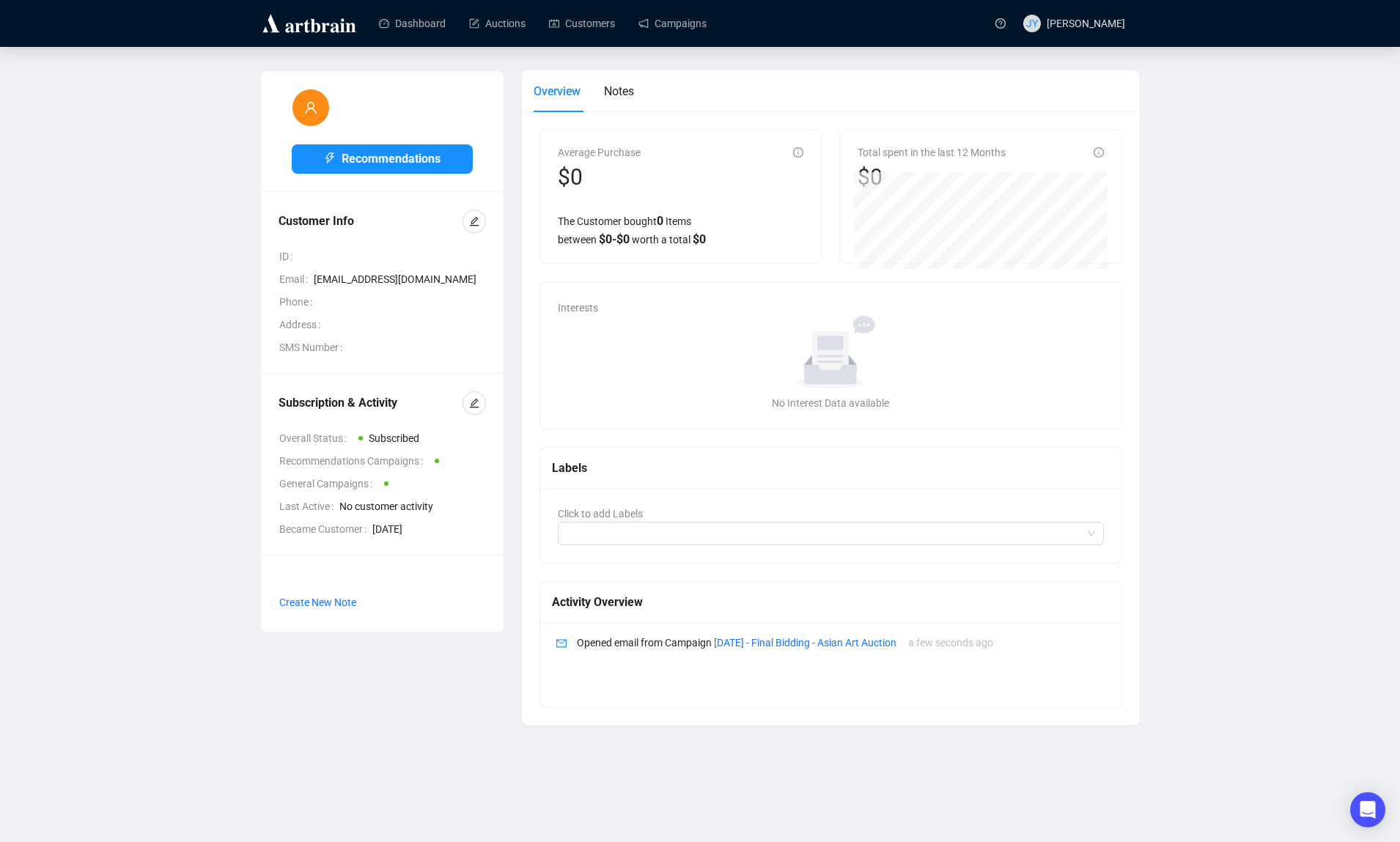
drag, startPoint x: 376, startPoint y: 533, endPoint x: 465, endPoint y: 533, distance: 89.0
click at [465, 533] on span "[DATE]" at bounding box center [429, 529] width 114 height 16
click at [603, 31] on link "Customers" at bounding box center [582, 23] width 66 height 39
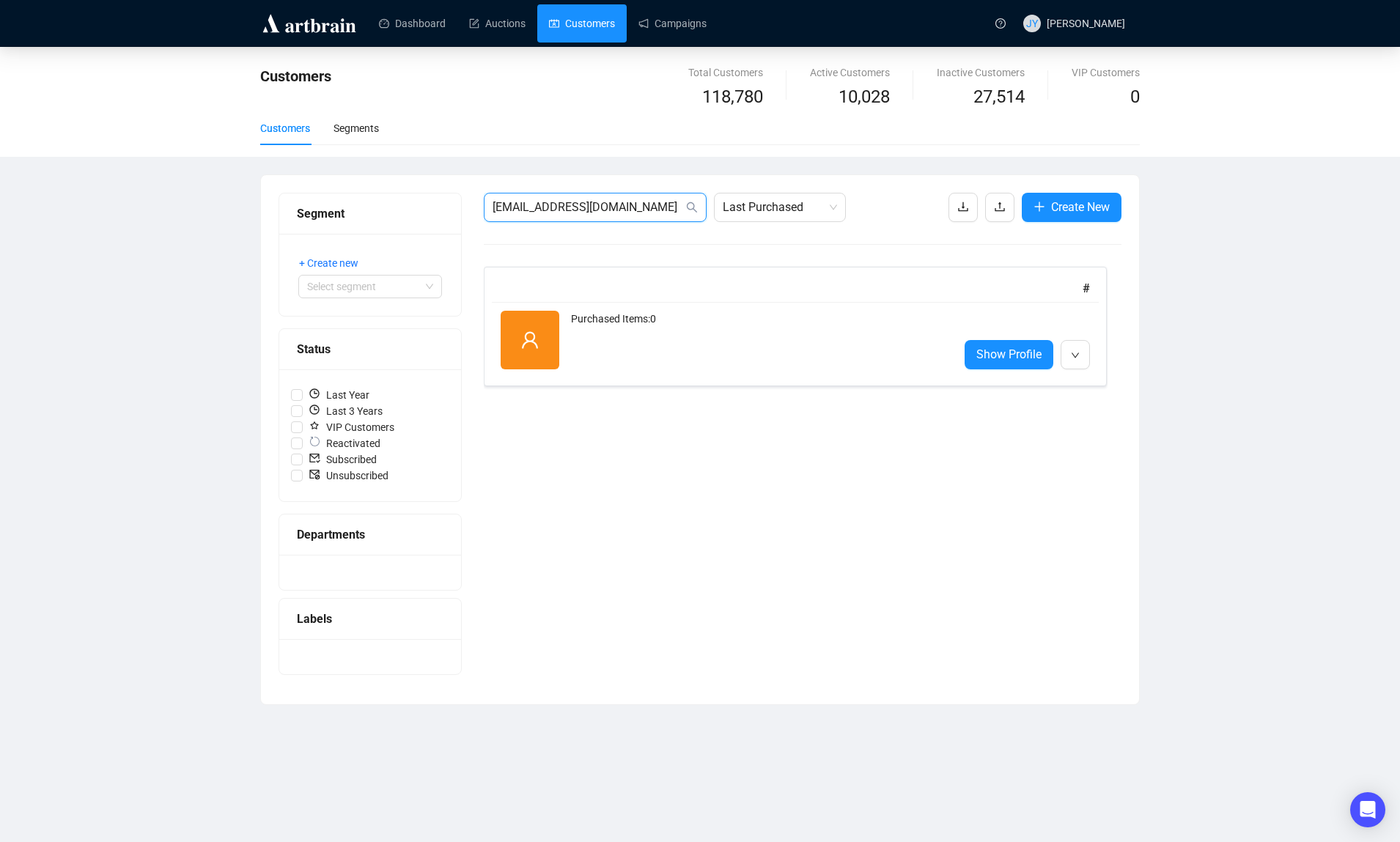
drag, startPoint x: 625, startPoint y: 205, endPoint x: 451, endPoint y: 198, distance: 174.1
click at [451, 198] on div "Segment + Create new Select segment Status Last Year Last 3 Years VIP Customers…" at bounding box center [700, 439] width 843 height 494
paste input "<ninsimarynan"
drag, startPoint x: 500, startPoint y: 208, endPoint x: 473, endPoint y: 207, distance: 27.0
click at [473, 207] on div "Segment + Create new Select segment Status Last Year Last 3 Years VIP Customers…" at bounding box center [700, 439] width 843 height 494
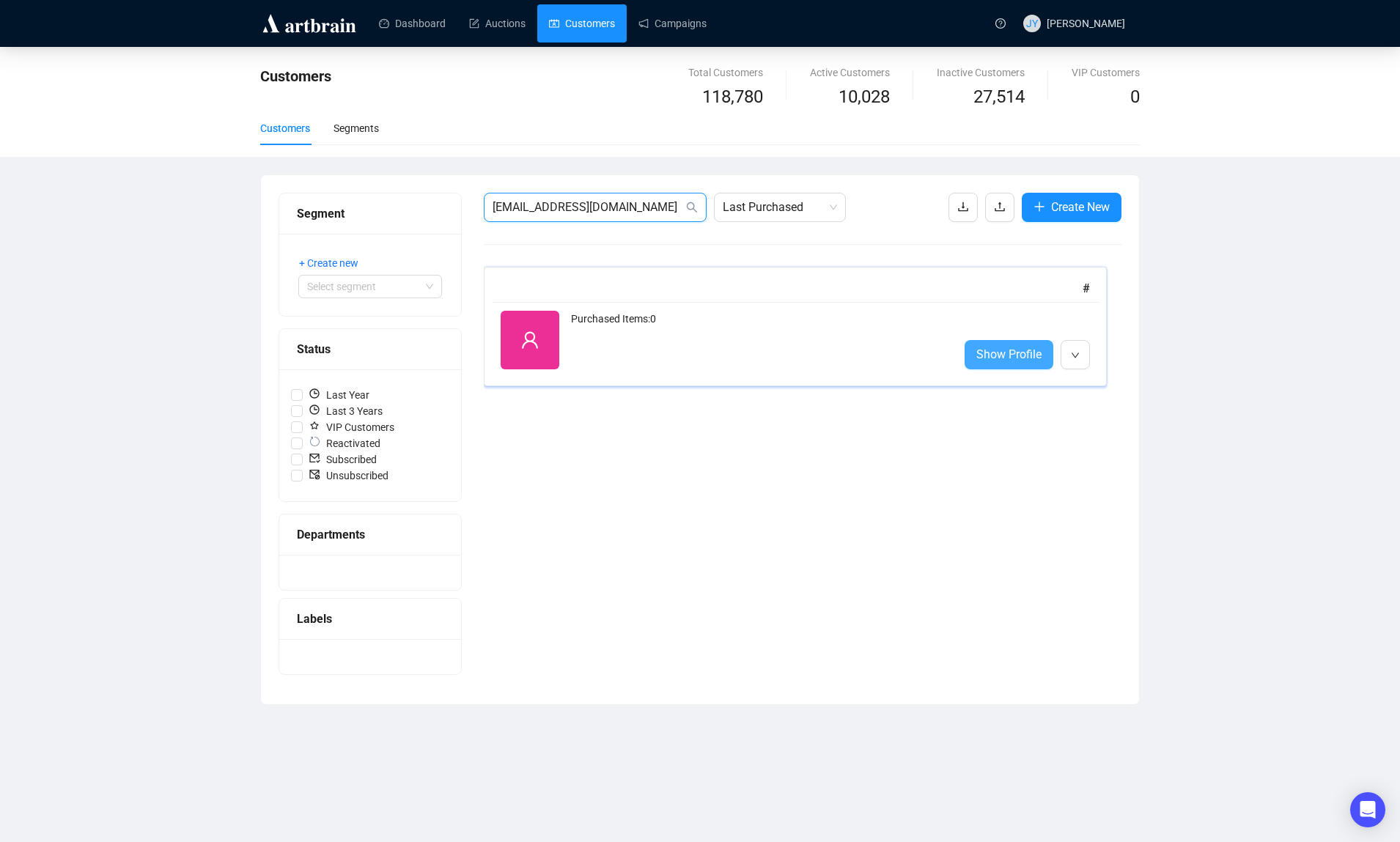
type input "[EMAIL_ADDRESS][DOMAIN_NAME]"
click at [996, 352] on span "Show Profile" at bounding box center [1009, 355] width 65 height 18
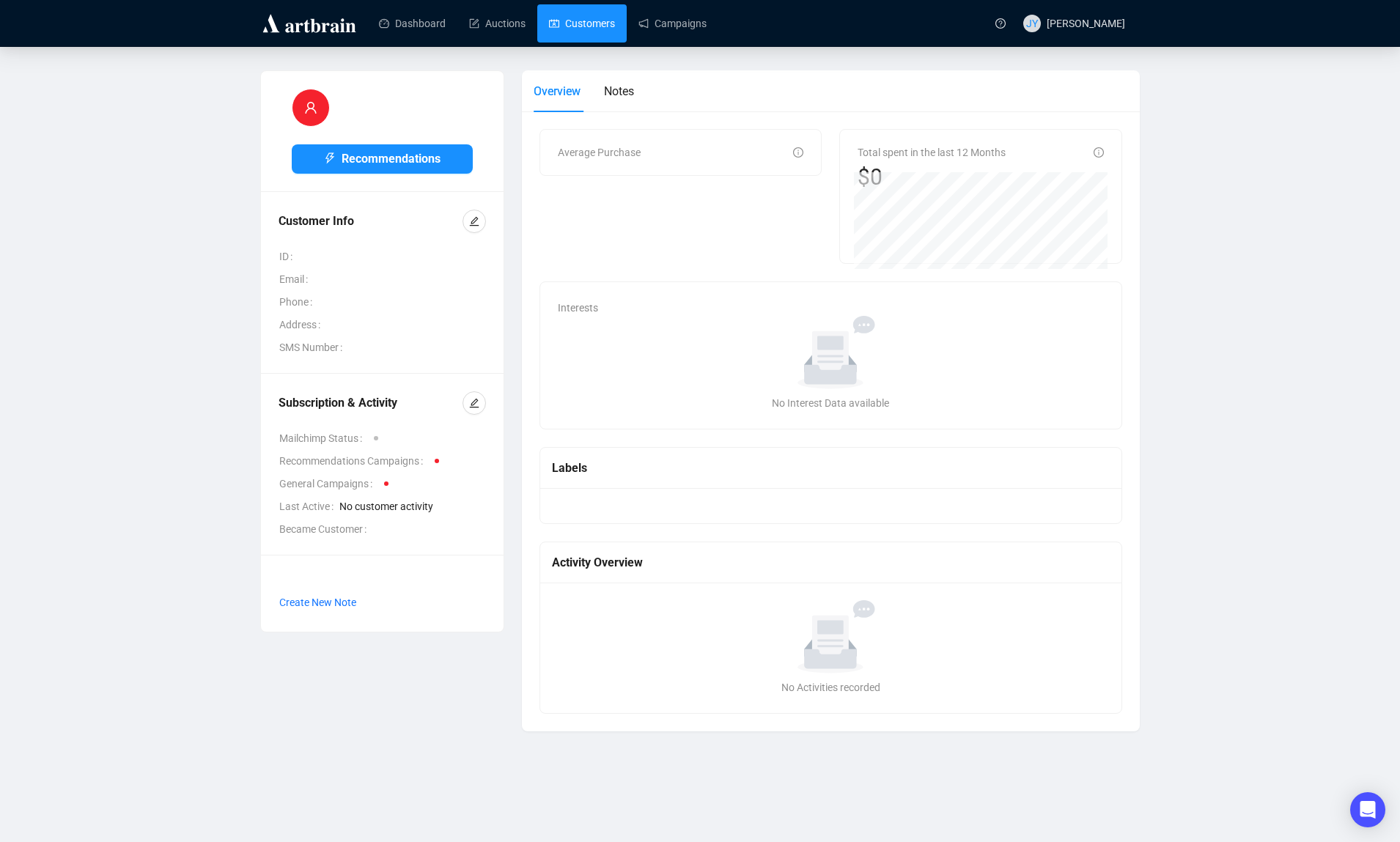
click at [592, 25] on link "Customers" at bounding box center [582, 23] width 66 height 39
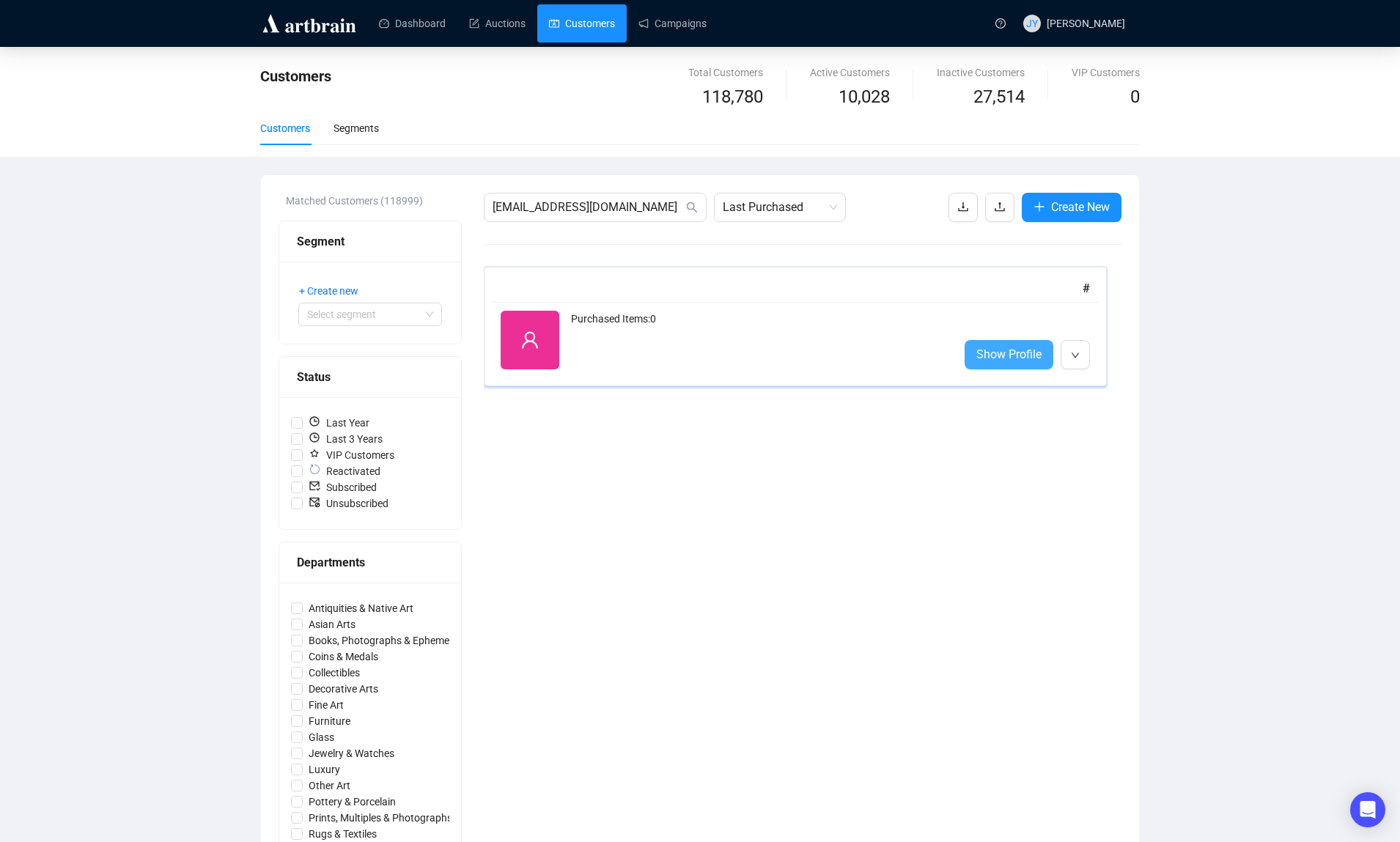
click at [1010, 355] on span "Show Profile" at bounding box center [1009, 355] width 65 height 18
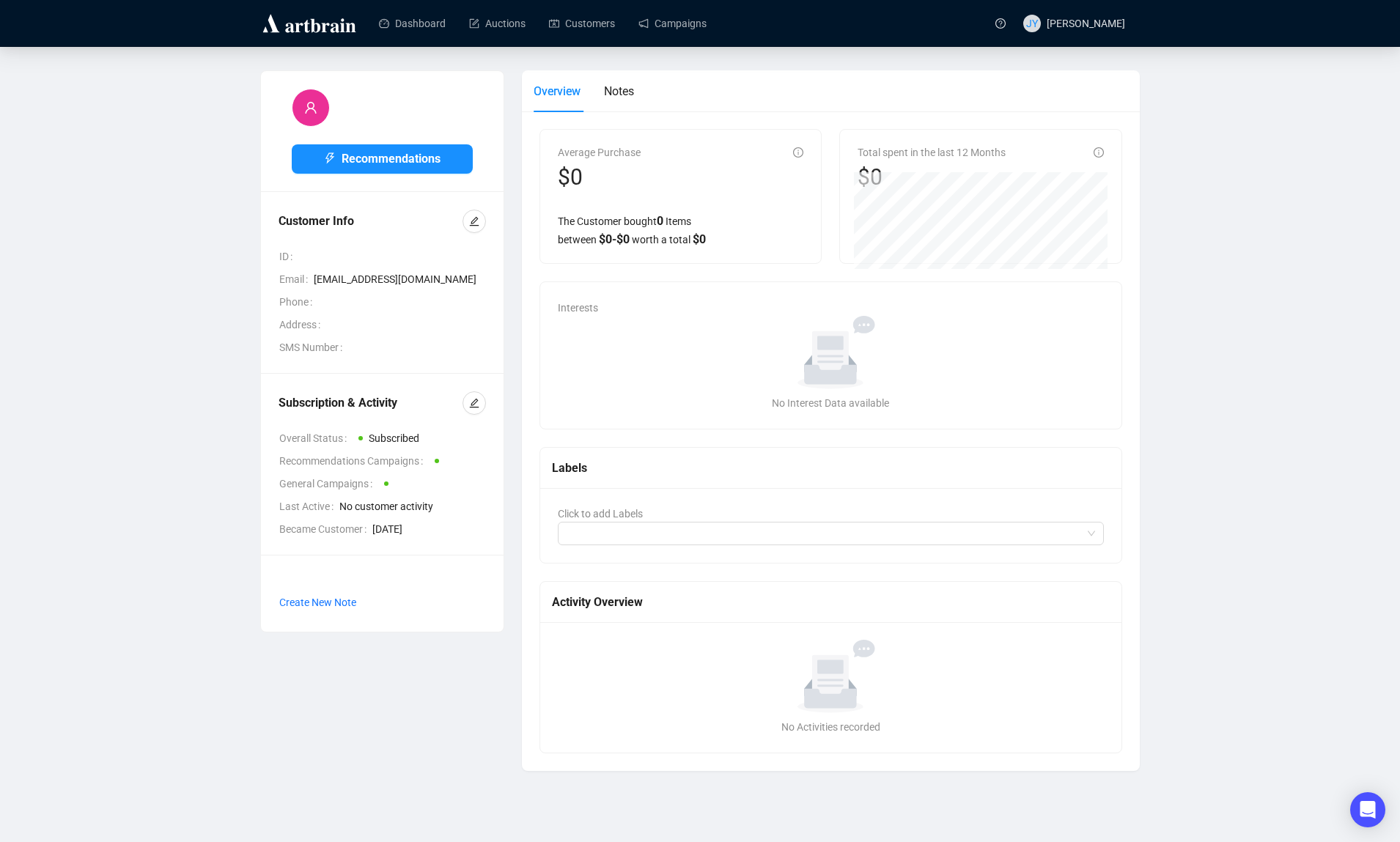
drag, startPoint x: 377, startPoint y: 531, endPoint x: 462, endPoint y: 531, distance: 85.0
click at [462, 531] on span "[DATE]" at bounding box center [429, 529] width 114 height 16
